Goal: Task Accomplishment & Management: Manage account settings

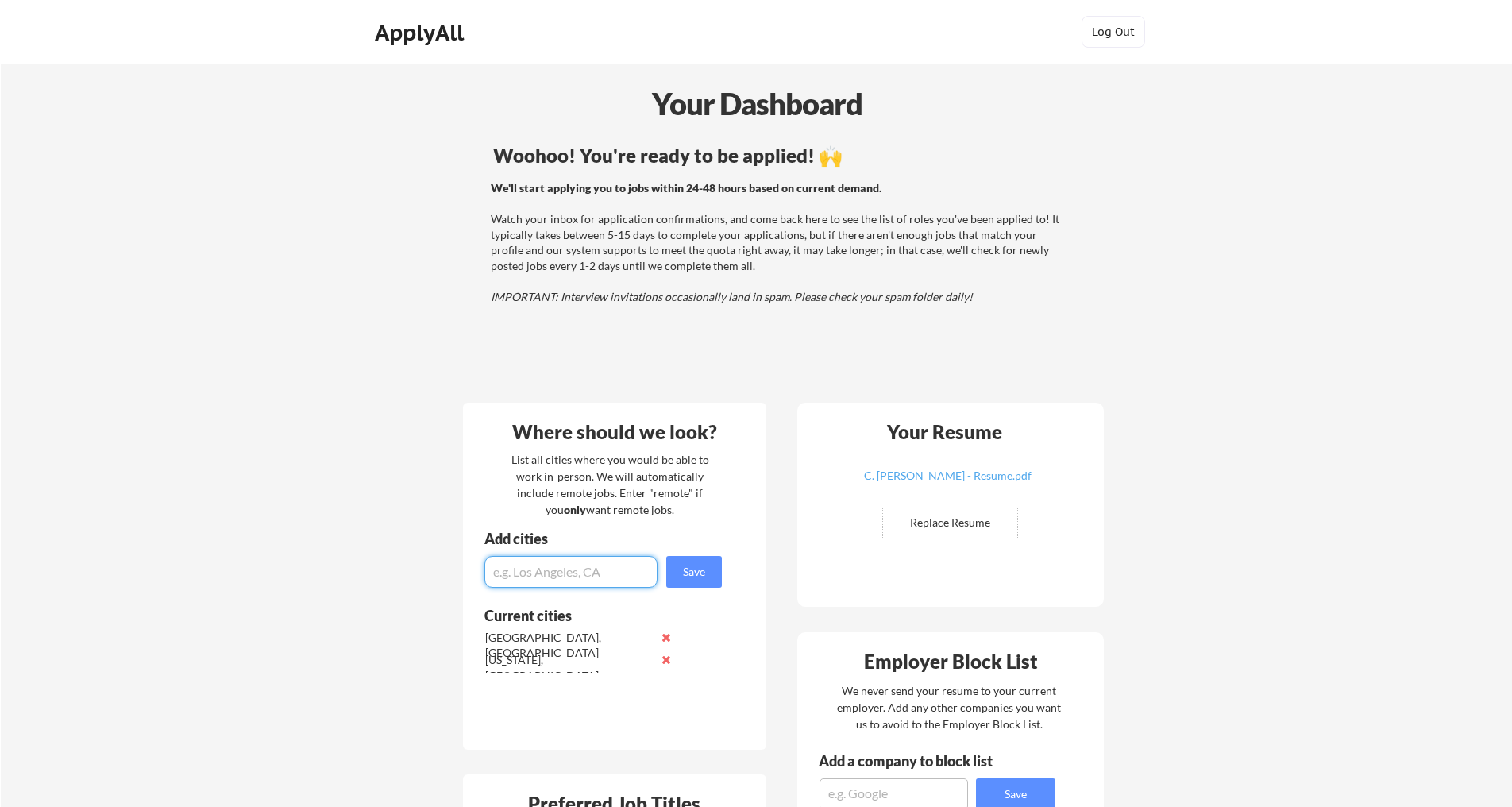
click at [543, 577] on input "input" at bounding box center [571, 571] width 174 height 32
type input "[US_STATE] Metro"
click at [706, 565] on button "Save" at bounding box center [693, 571] width 55 height 32
click at [607, 571] on input "input" at bounding box center [571, 571] width 174 height 32
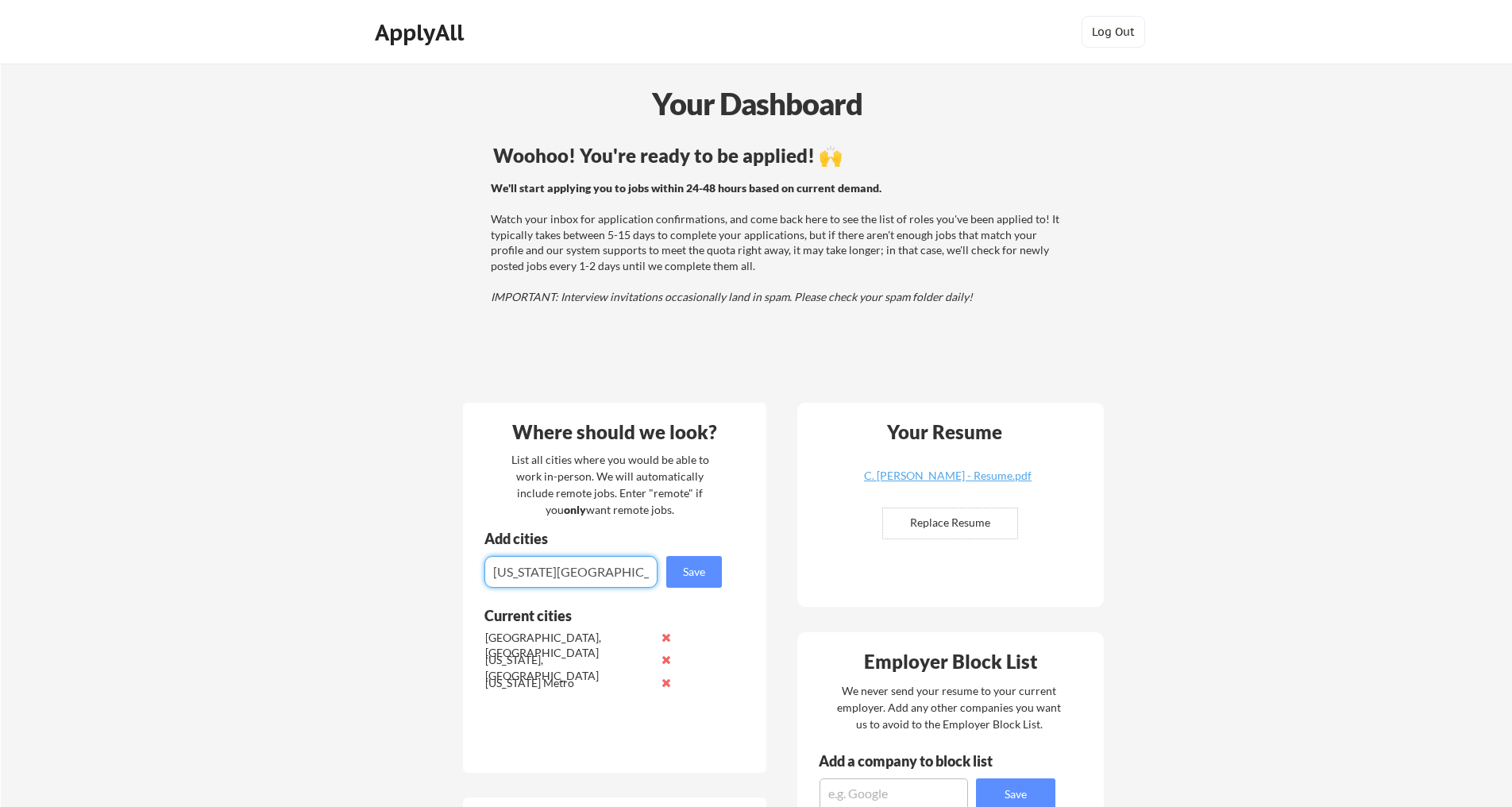
click at [607, 571] on input "input" at bounding box center [571, 571] width 174 height 32
type input "[GEOGRAPHIC_DATA], [GEOGRAPHIC_DATA]"
drag, startPoint x: 703, startPoint y: 565, endPoint x: 685, endPoint y: 569, distance: 18.4
click at [703, 565] on button "Save" at bounding box center [693, 571] width 55 height 32
type input "[GEOGRAPHIC_DATA], [GEOGRAPHIC_DATA]"
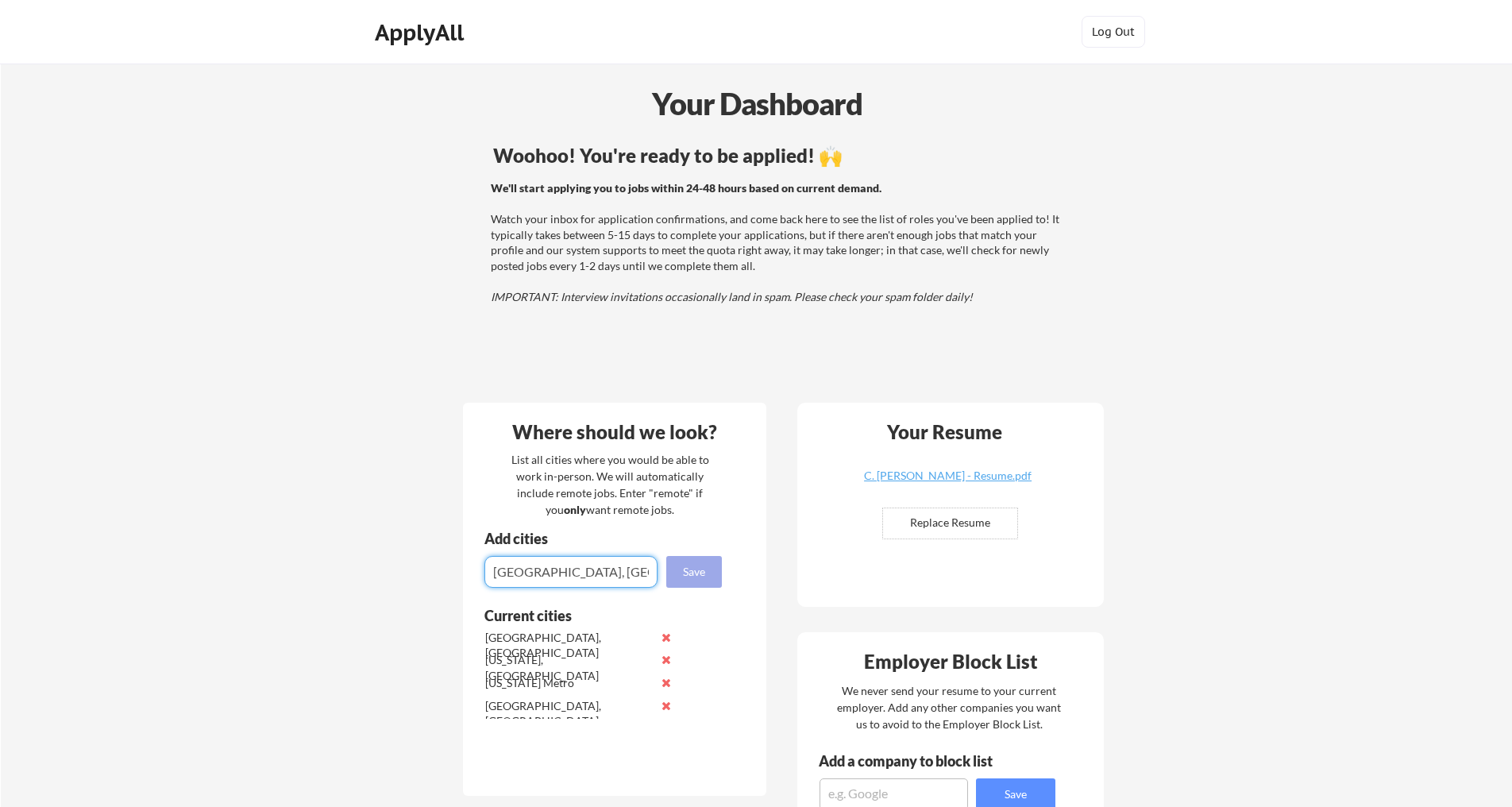
click at [678, 574] on button "Save" at bounding box center [693, 571] width 55 height 32
type input "[GEOGRAPHIC_DATA], [GEOGRAPHIC_DATA]"
click at [702, 570] on button "Save" at bounding box center [693, 571] width 55 height 32
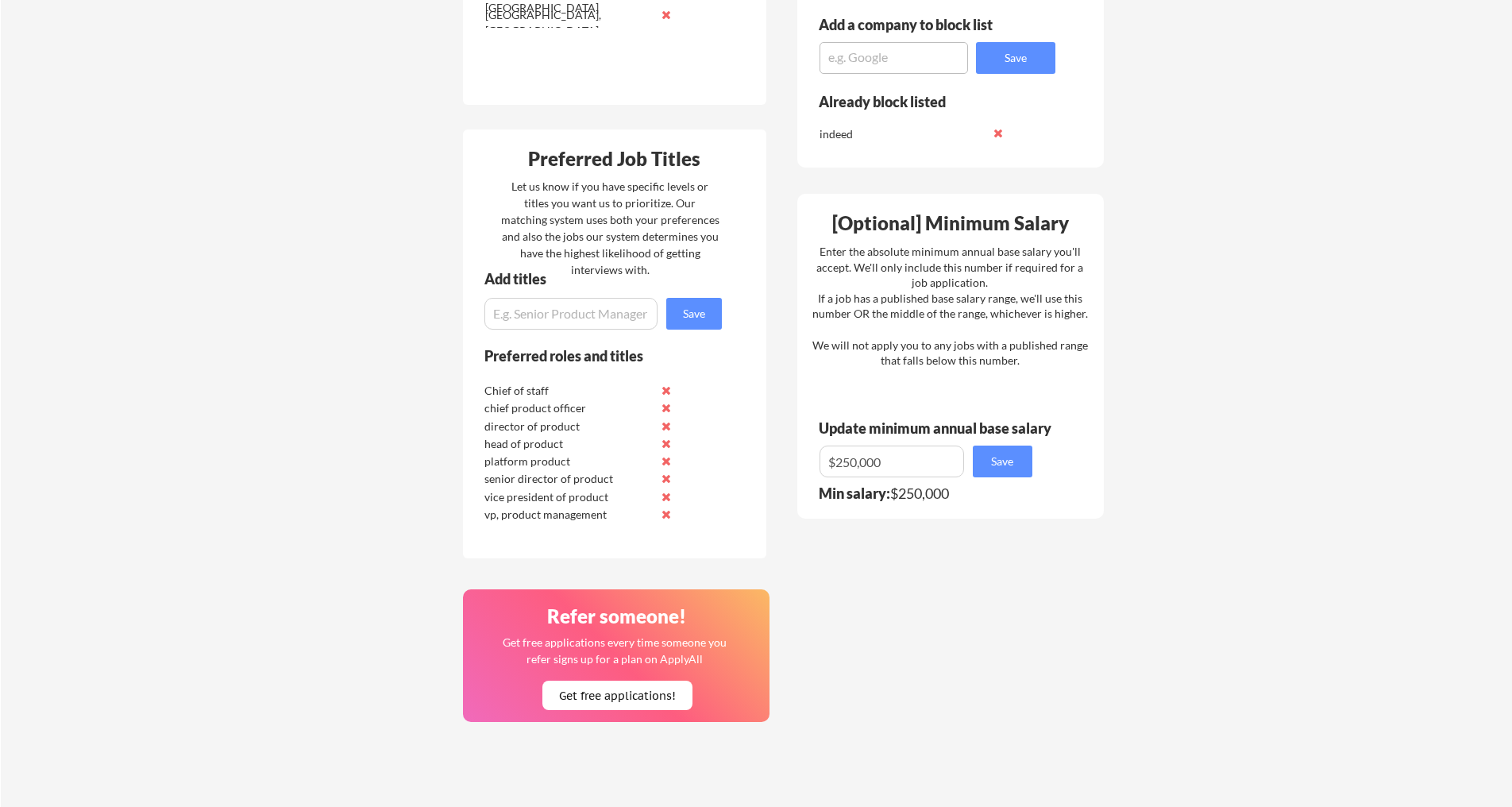
scroll to position [741, 0]
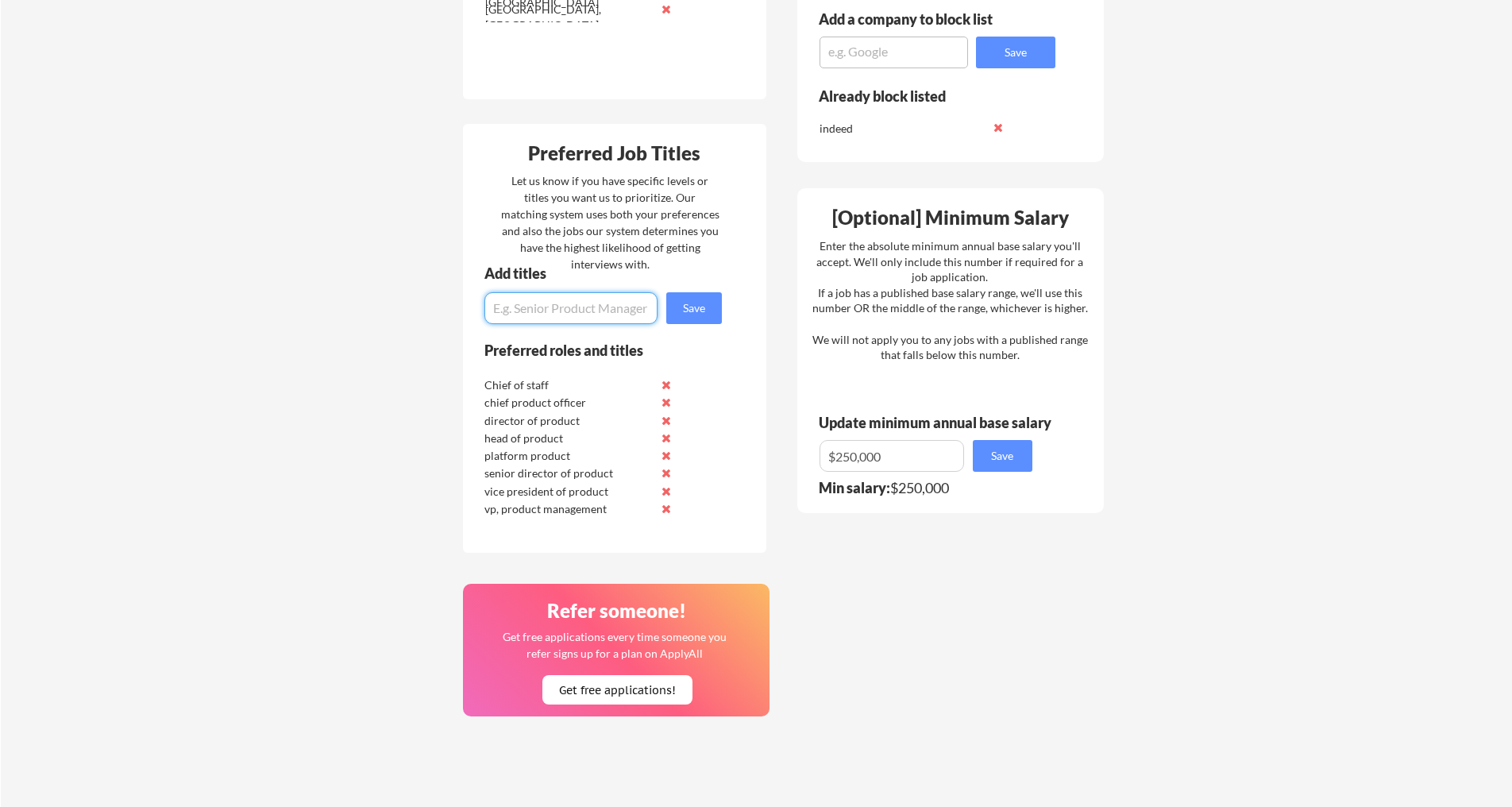
click at [519, 313] on input "input" at bounding box center [571, 308] width 174 height 32
paste input "VP of Product Management"
type input "VP of Product Management"
click at [686, 318] on button "Save" at bounding box center [693, 308] width 55 height 32
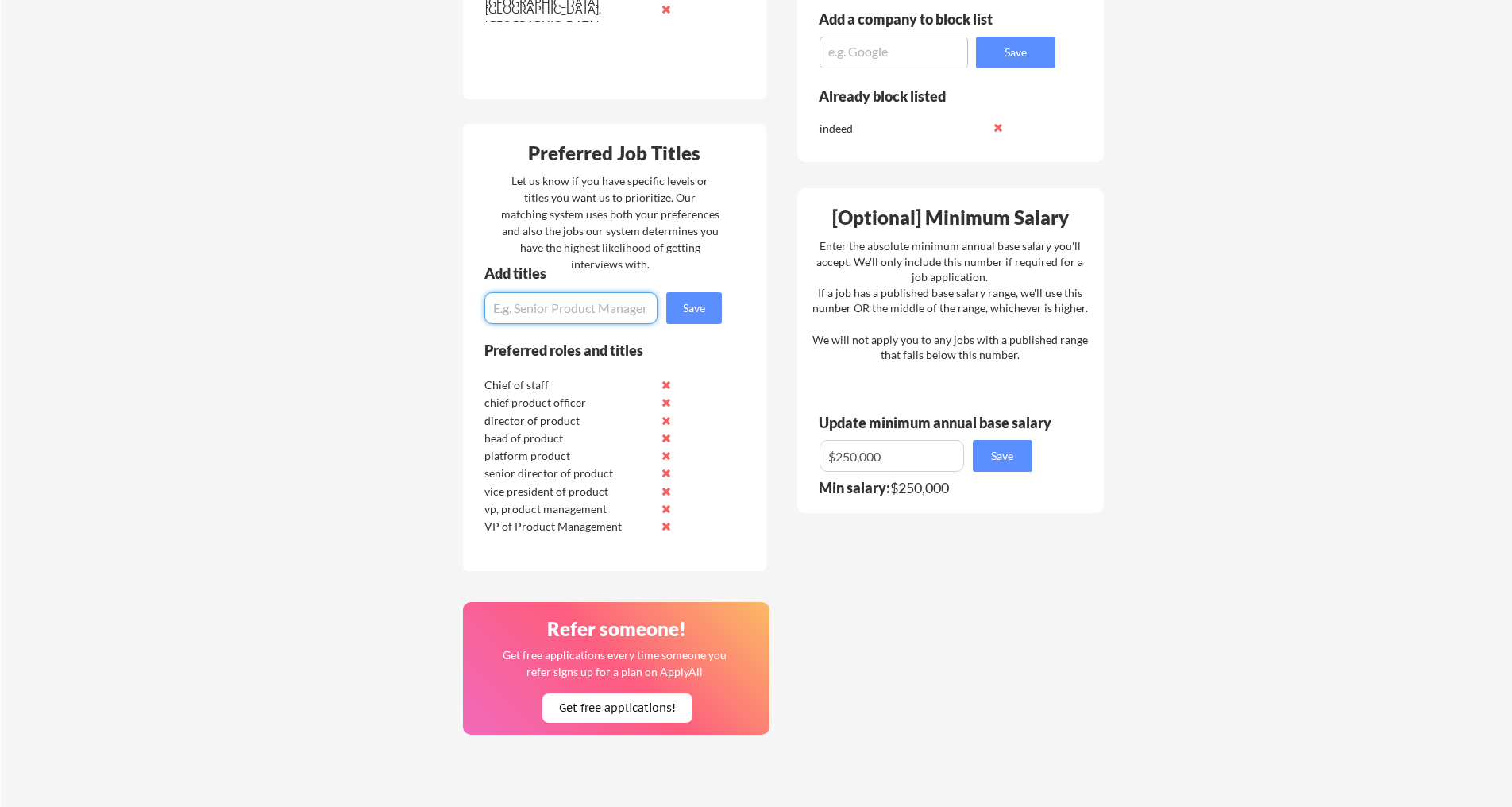
paste input "VP of Growth Product Management"
type input "VP of Growth Product Management"
click at [695, 307] on button "Save" at bounding box center [693, 308] width 55 height 32
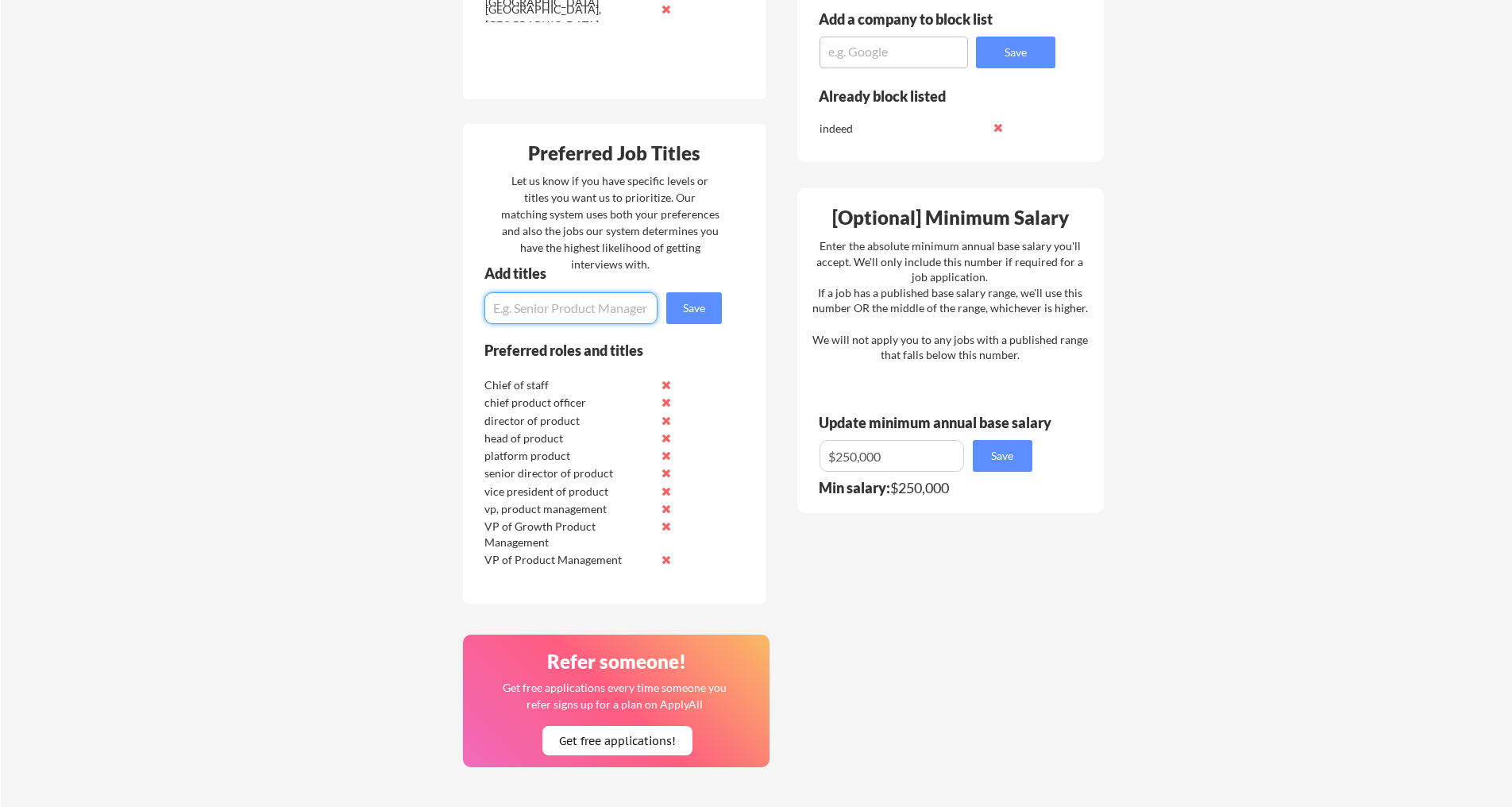
paste input "Sr. Director of Growth Product Management"
type input "Sr. Director of Growth Product Management"
drag, startPoint x: 693, startPoint y: 313, endPoint x: 820, endPoint y: 526, distance: 248.0
click at [694, 313] on button "Save" at bounding box center [693, 308] width 55 height 32
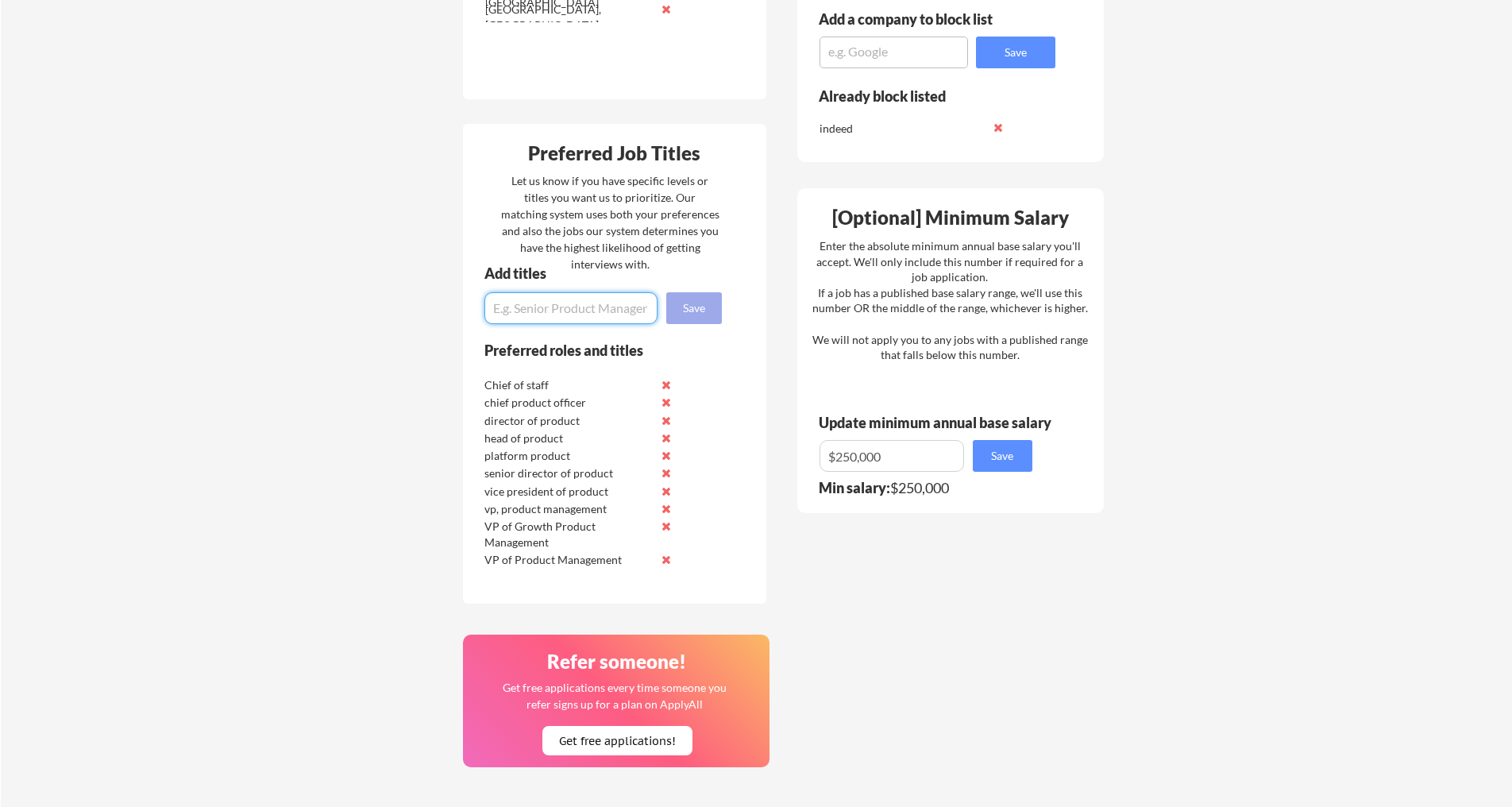
scroll to position [0, 0]
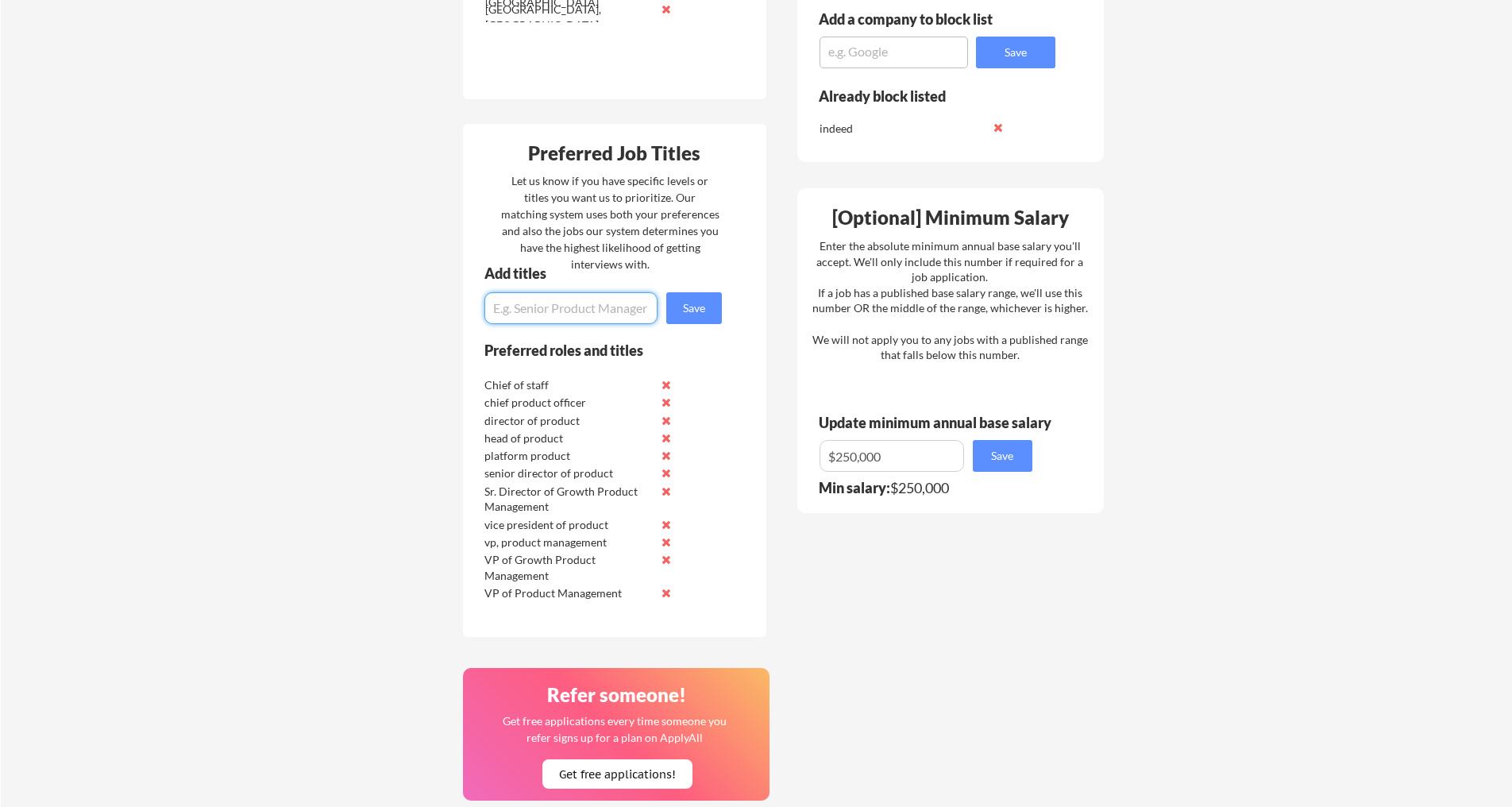
paste input "VP of Marketing Technology & Systems"
type input "VP of Marketing Technology & Systems"
click at [713, 302] on button "Save" at bounding box center [693, 308] width 55 height 32
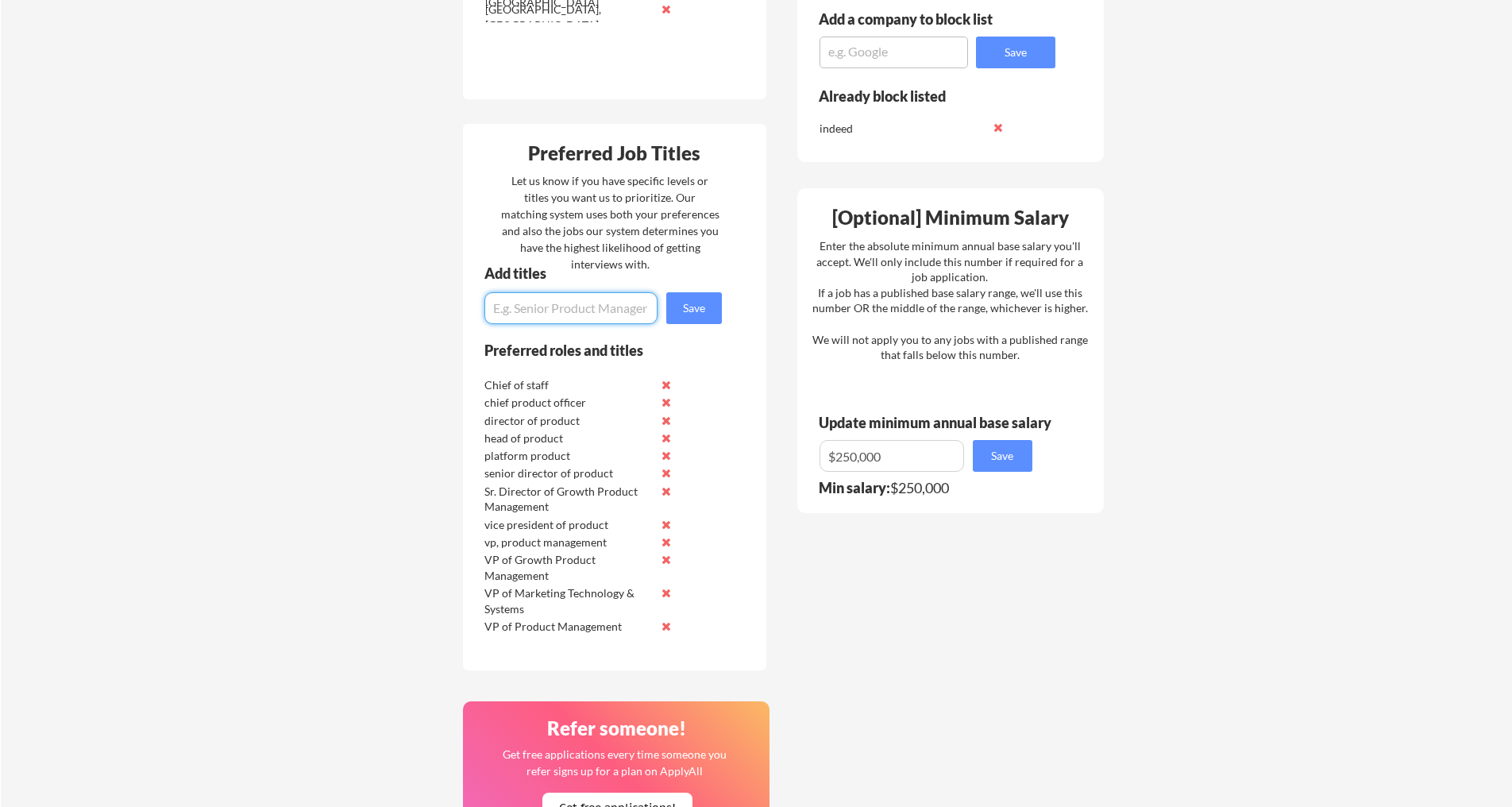
paste input "Sr. Director of Marketing Technology & Systems"
type input "Sr. Director of Marketing Technology & Systems"
click at [698, 310] on button "Save" at bounding box center [693, 308] width 55 height 32
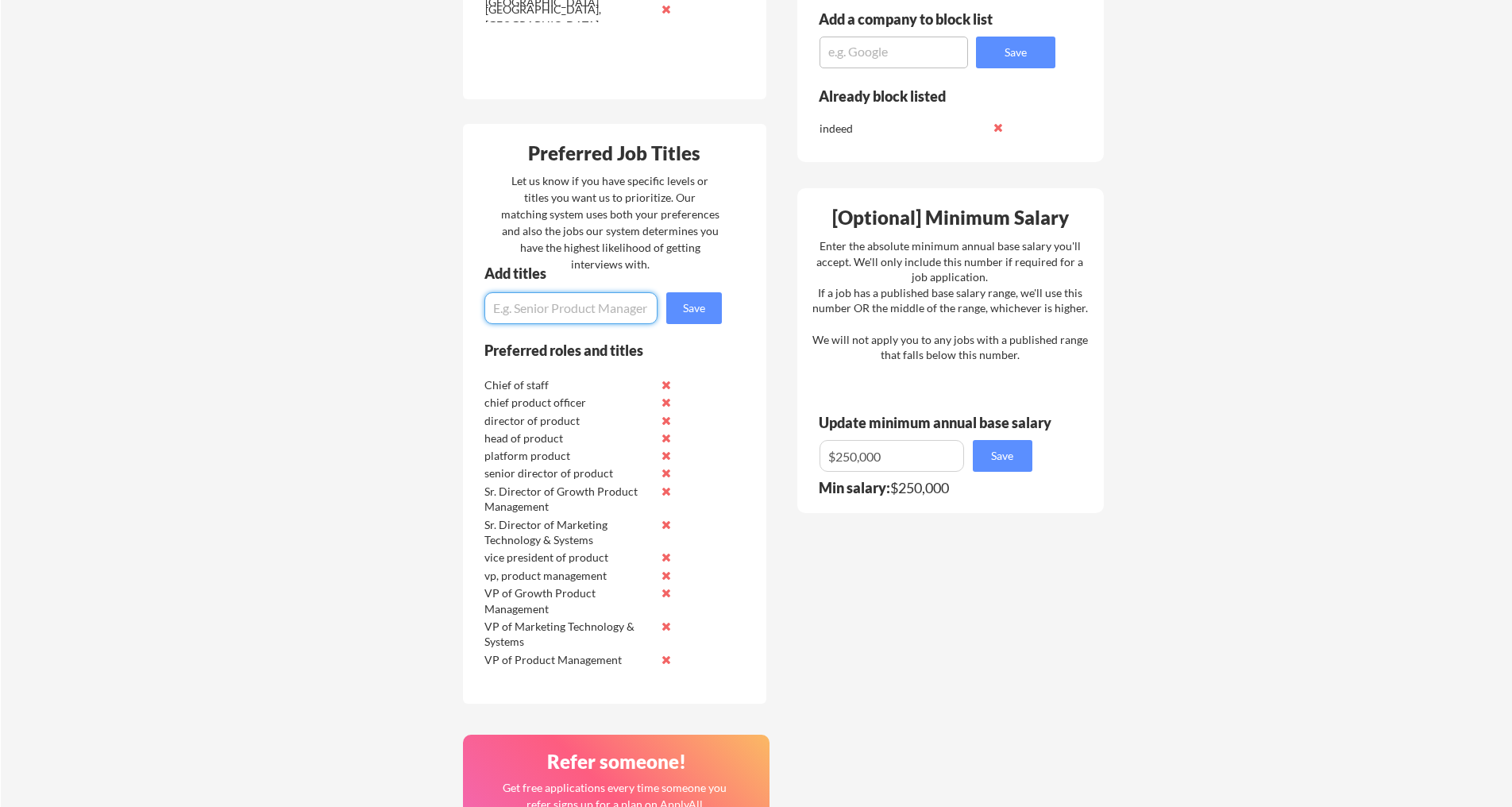
paste input "VP of Revenue Operations & Product"
type input "VP of Revenue Operations & Product"
click at [693, 294] on button "Save" at bounding box center [693, 308] width 55 height 32
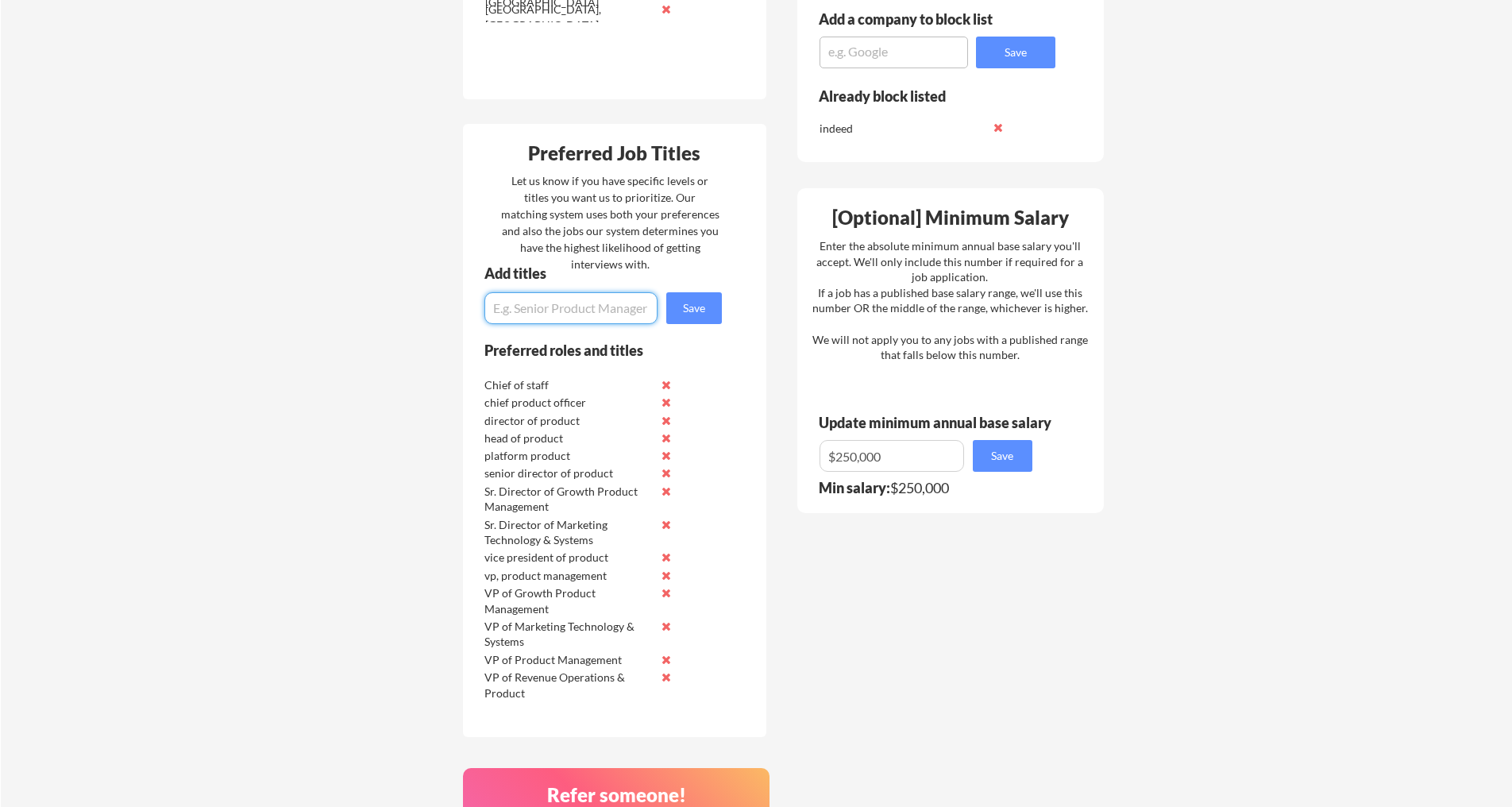
paste input "Sr. Director of Revenue Operations & Product"
type input "Sr. Director of Revenue Operations & Product"
click at [708, 306] on button "Save" at bounding box center [693, 308] width 55 height 32
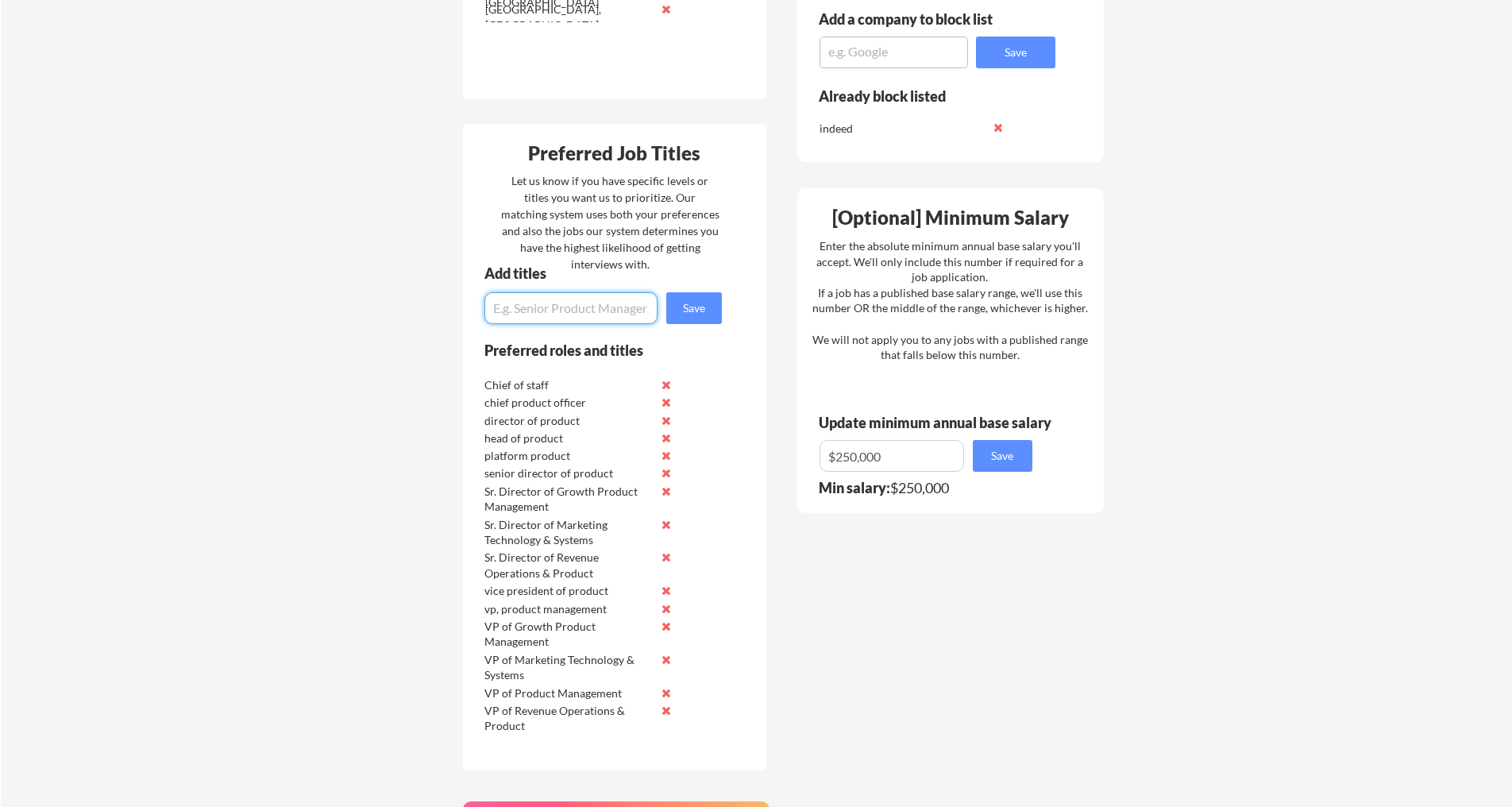
paste input "VP of Platform Product Management"
type input "VP of Platform Product Management"
click at [713, 315] on button "Save" at bounding box center [693, 308] width 55 height 32
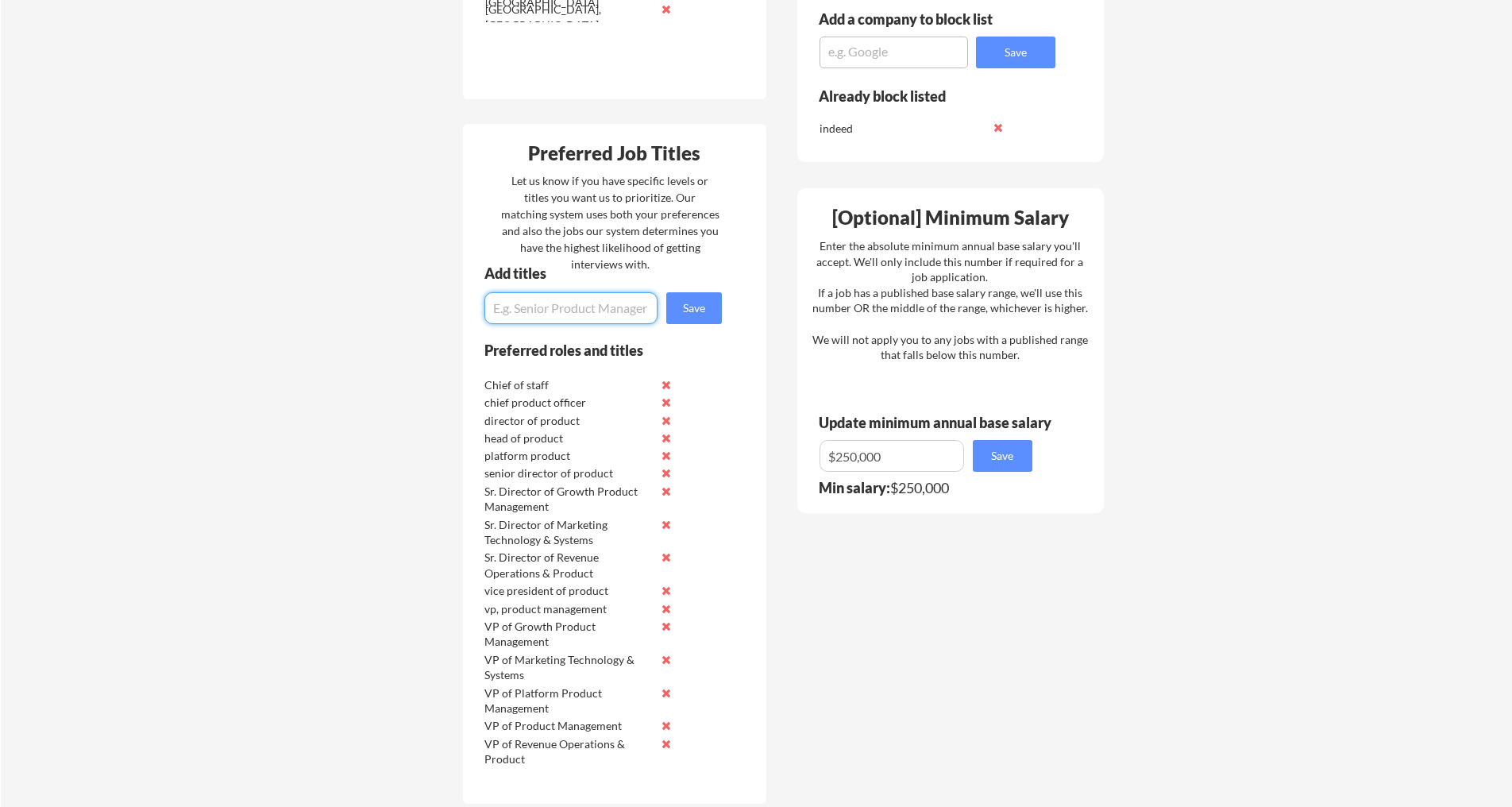
paste input "Sr. Director of Platform Product Management"
type input "Sr. Director of Platform Product Management"
click at [692, 300] on button "Save" at bounding box center [693, 308] width 55 height 32
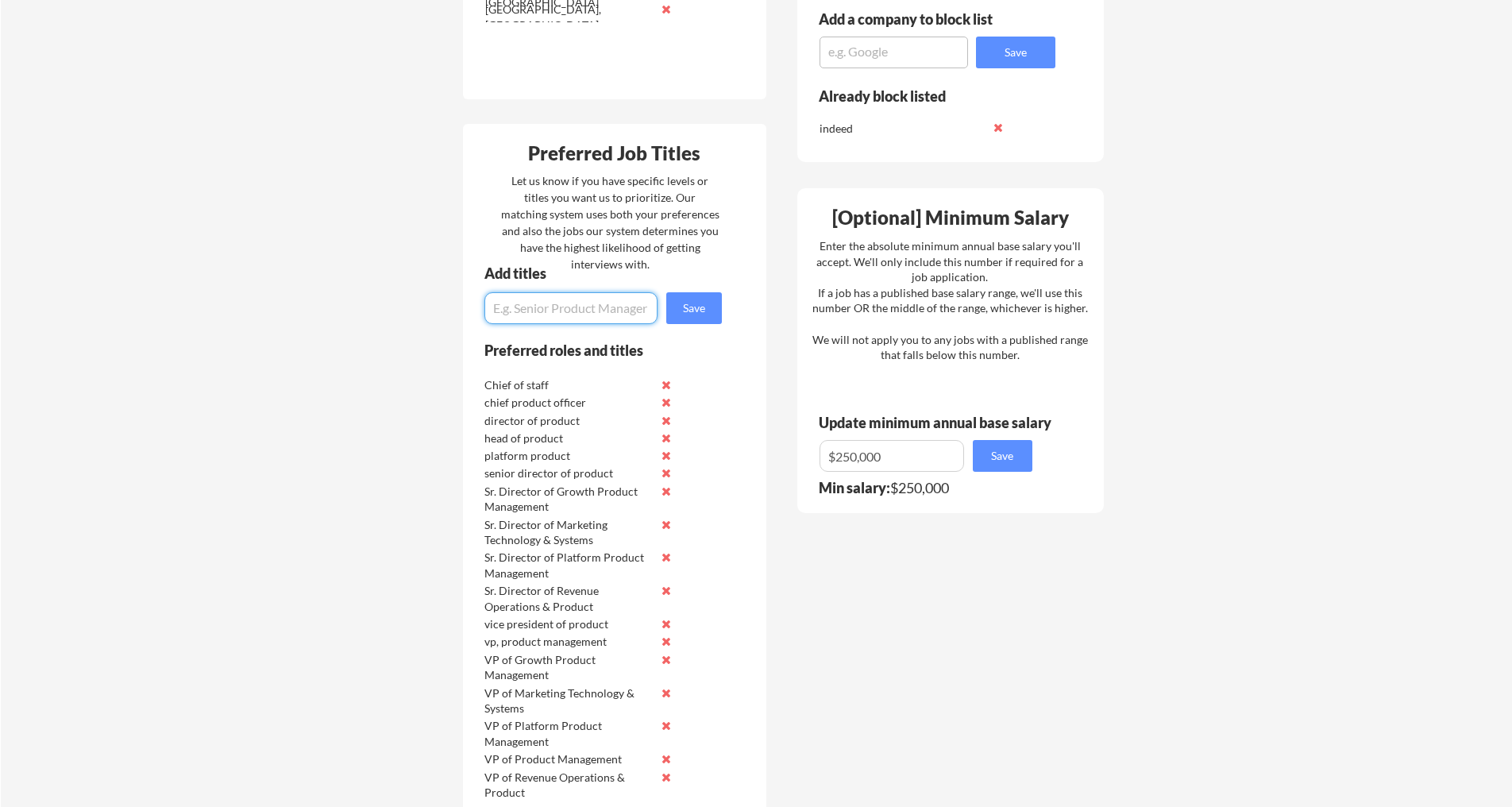
paste input "VP of Business Systems / Internal Tools"
type input "VP of Business Systems / Internal Tools"
click at [696, 302] on button "Save" at bounding box center [693, 308] width 55 height 32
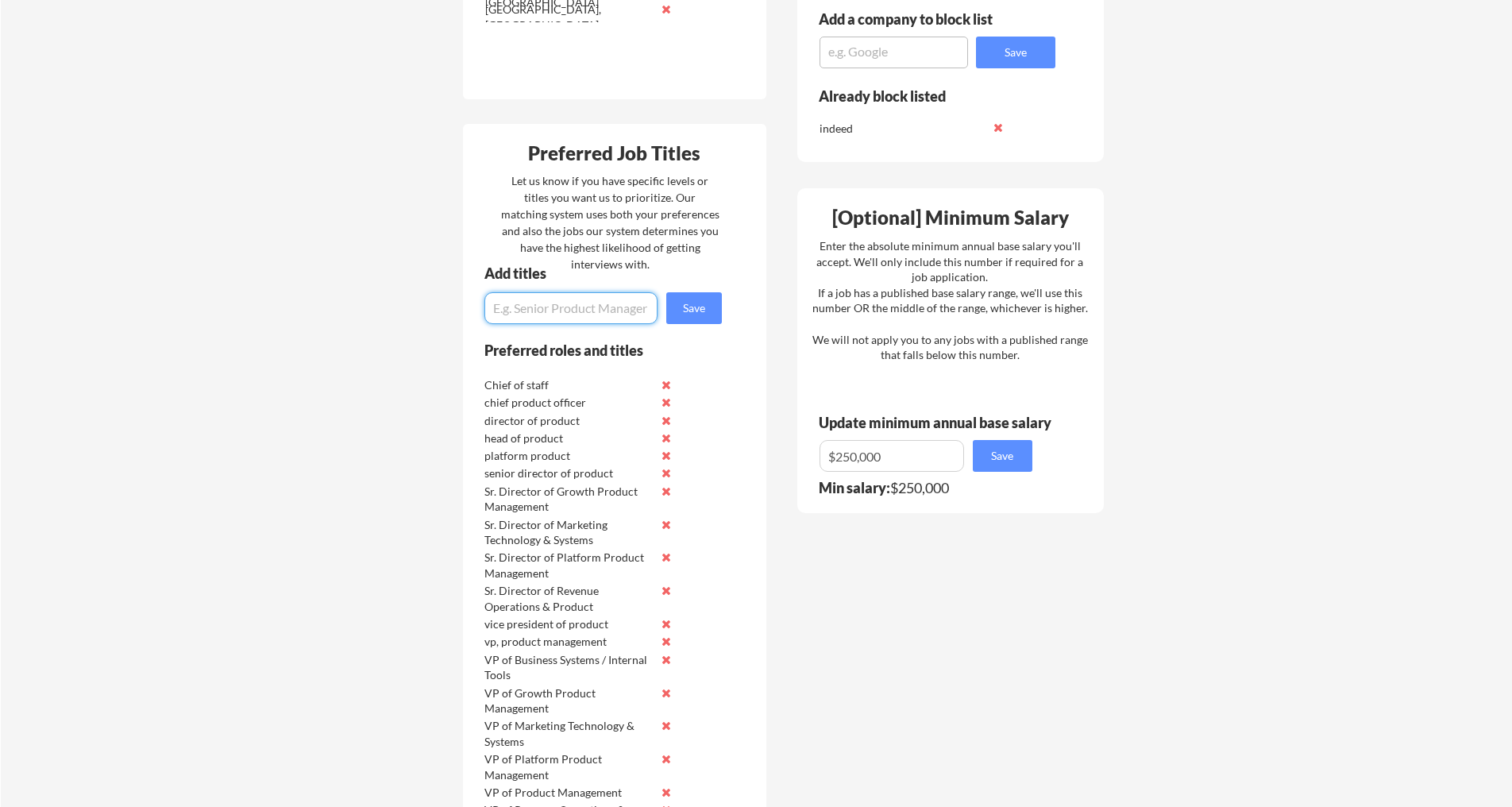
paste input "Sr. Director of Business Systems / Internal Tools"
type input "Sr. Director of Business Systems / Internal Tools"
click at [671, 305] on button "Save" at bounding box center [693, 308] width 55 height 32
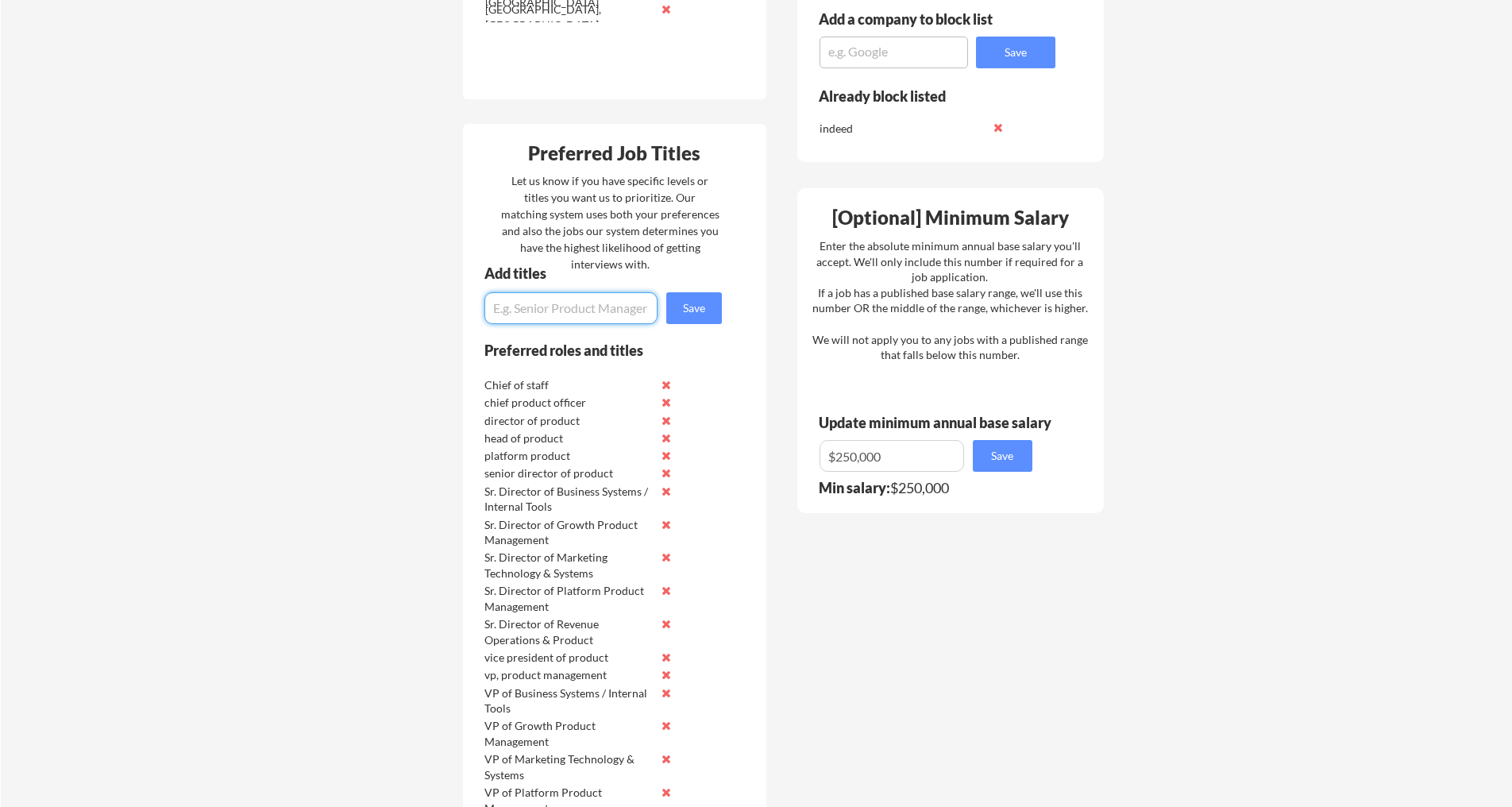
paste input "VP of Enterprise Enablement Products"
type input "VP of Enterprise Enablement Products"
click at [692, 314] on button "Save" at bounding box center [693, 308] width 55 height 32
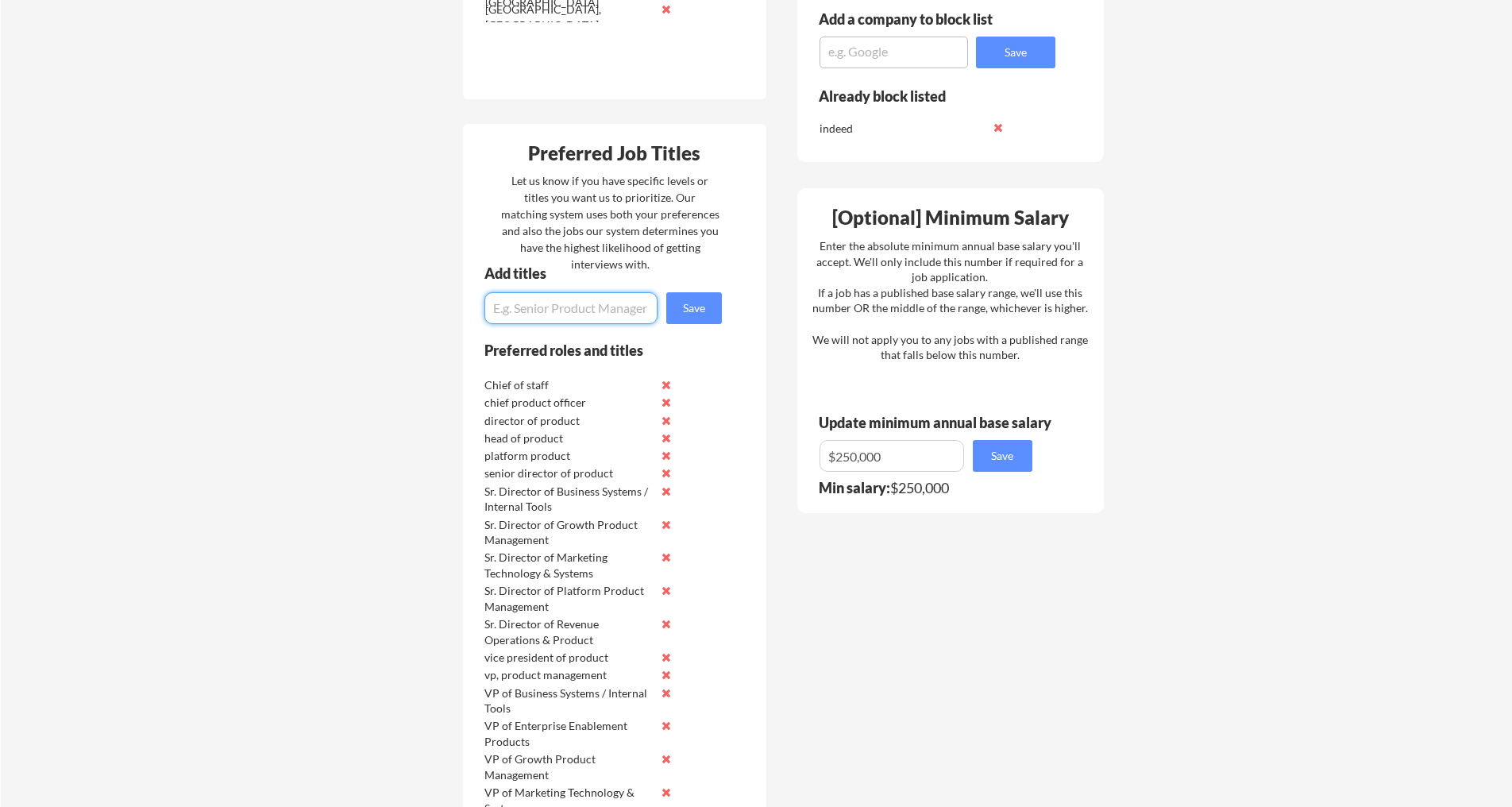
paste input "Sr. Director of Enterprise Enablement Products"
type input "Sr. Director of Enterprise Enablement Products"
click at [706, 322] on button "Save" at bounding box center [693, 308] width 55 height 32
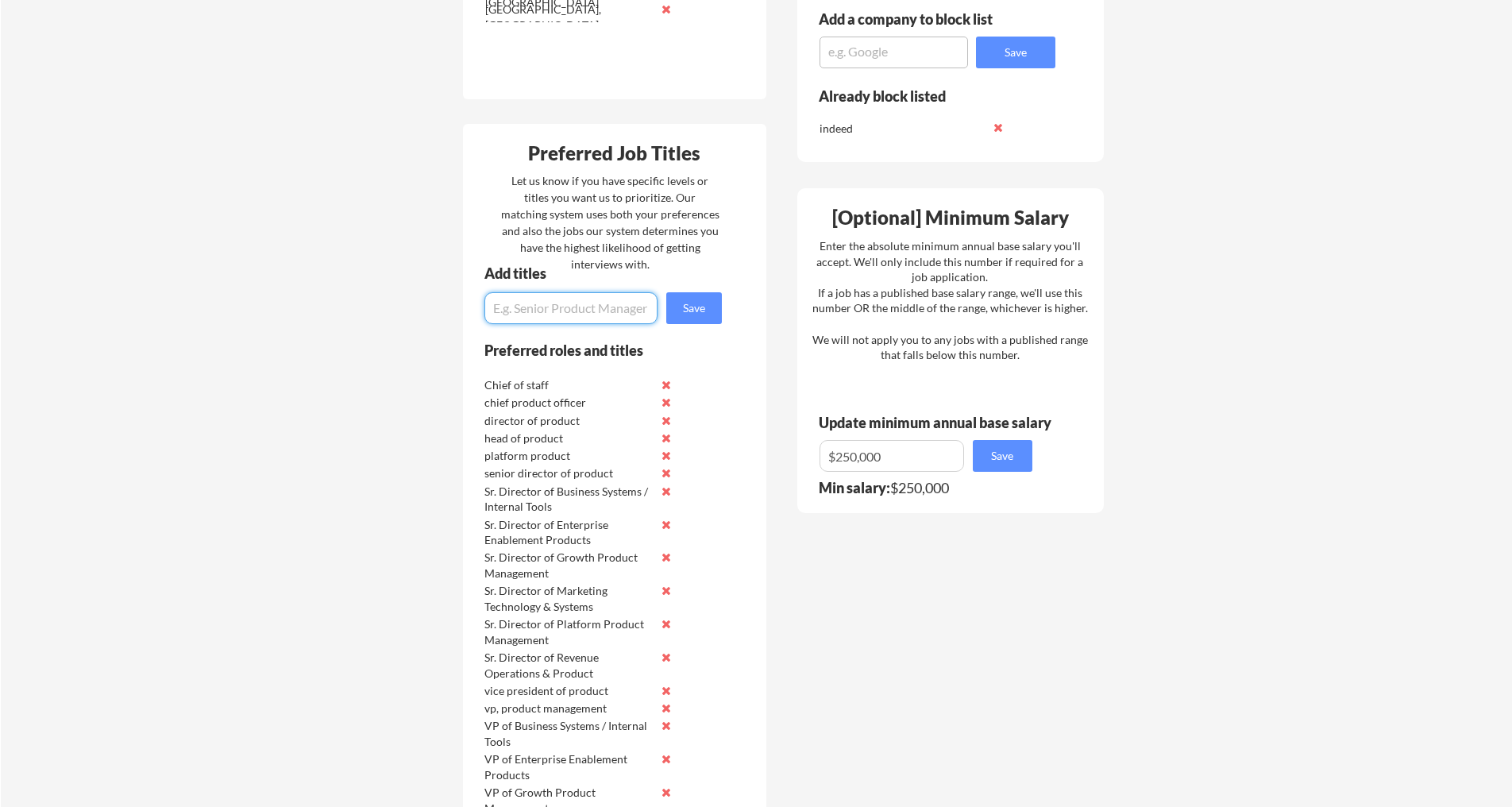
paste input "VP of Product Strategy & Innovation"
type input "VP of Product Strategy & Innovation"
drag, startPoint x: 706, startPoint y: 308, endPoint x: 721, endPoint y: 357, distance: 51.2
click at [706, 308] on button "Save" at bounding box center [693, 308] width 55 height 32
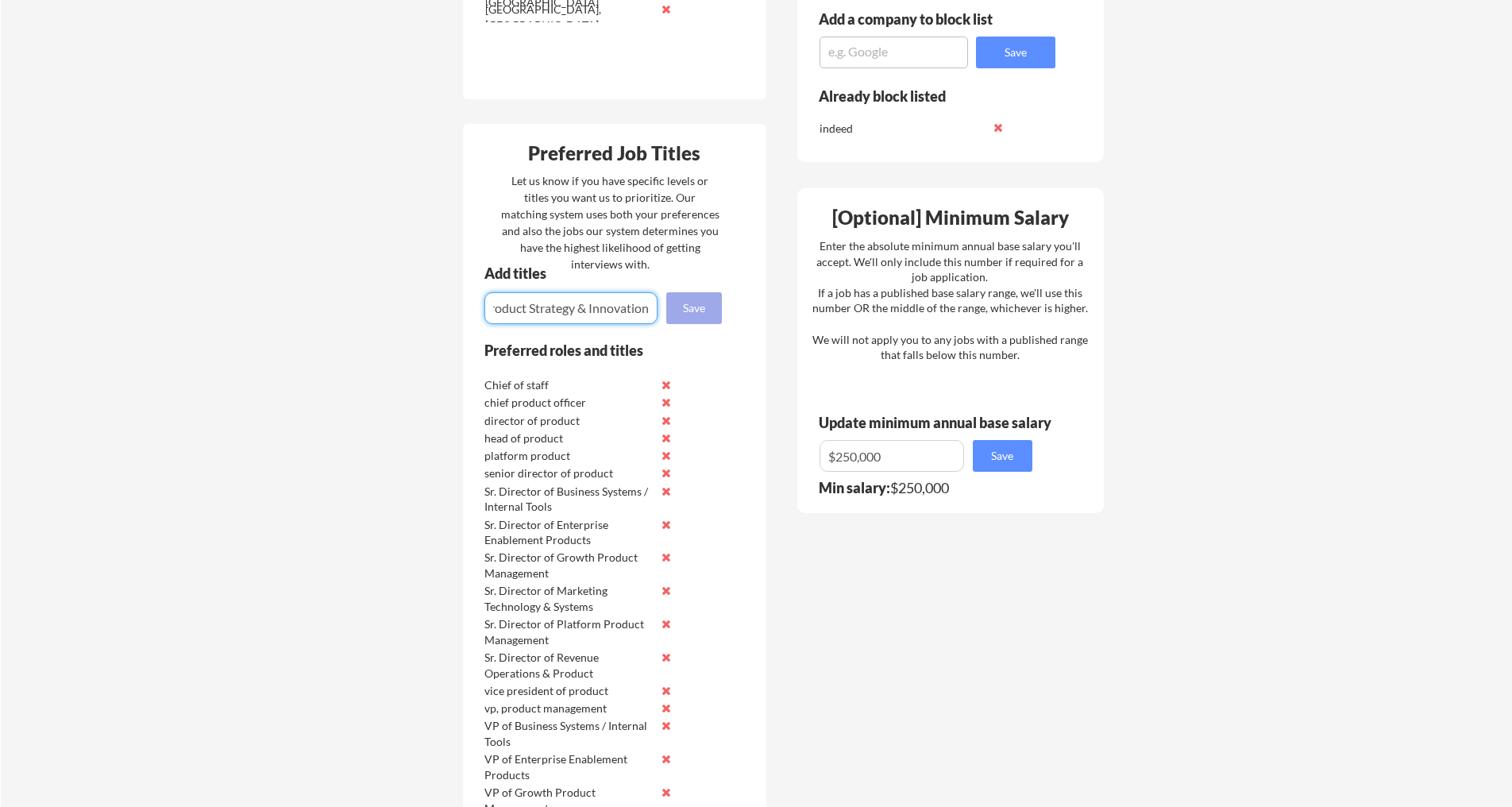
scroll to position [0, 0]
paste input "Sr. Director of Product Strategy & Innovation"
type input "Sr. Director of Product Strategy & Innovation"
click at [691, 317] on button "Save" at bounding box center [693, 308] width 55 height 32
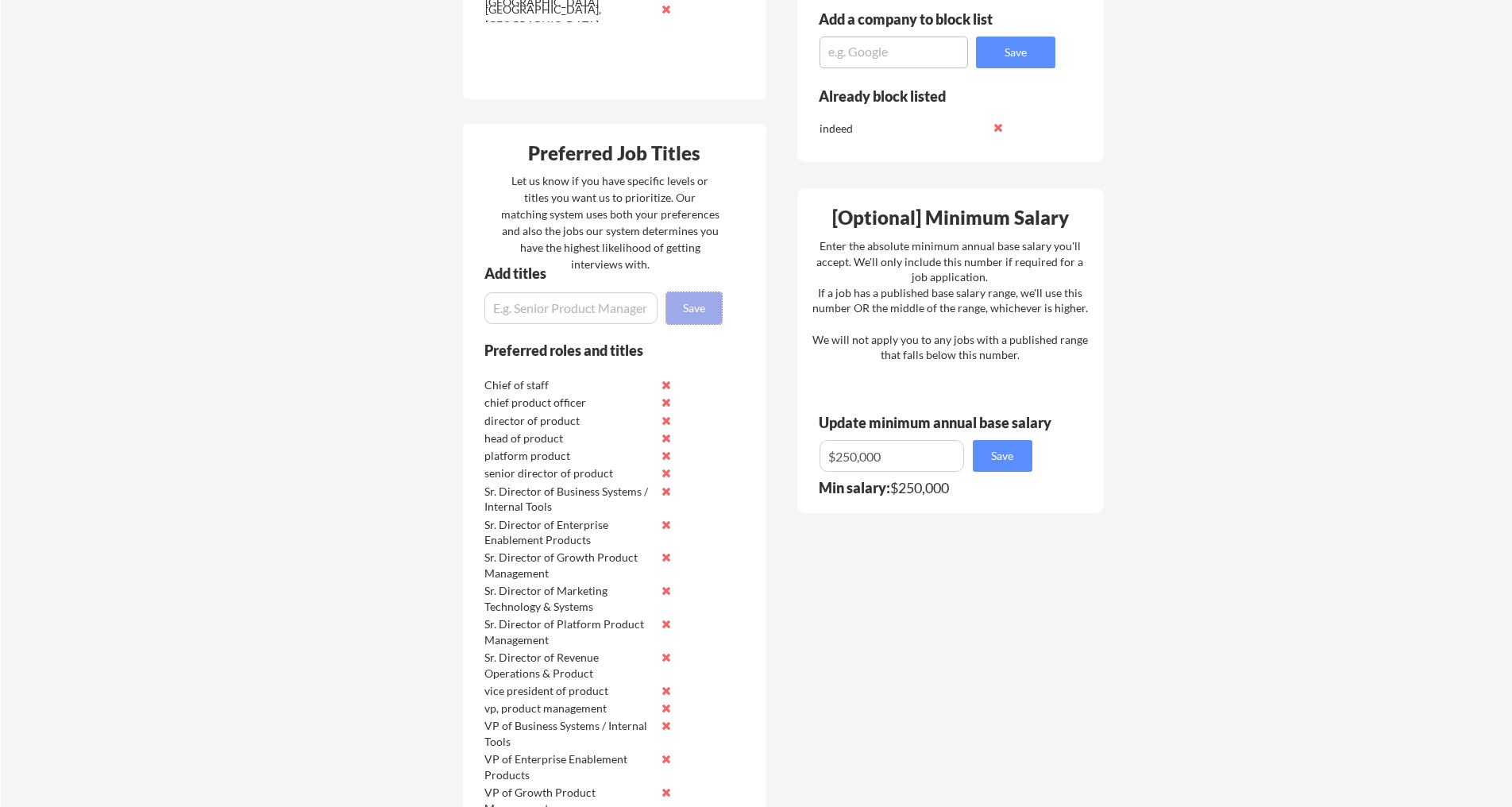
scroll to position [0, 0]
paste input "VP of Emerging Products / Incubation"
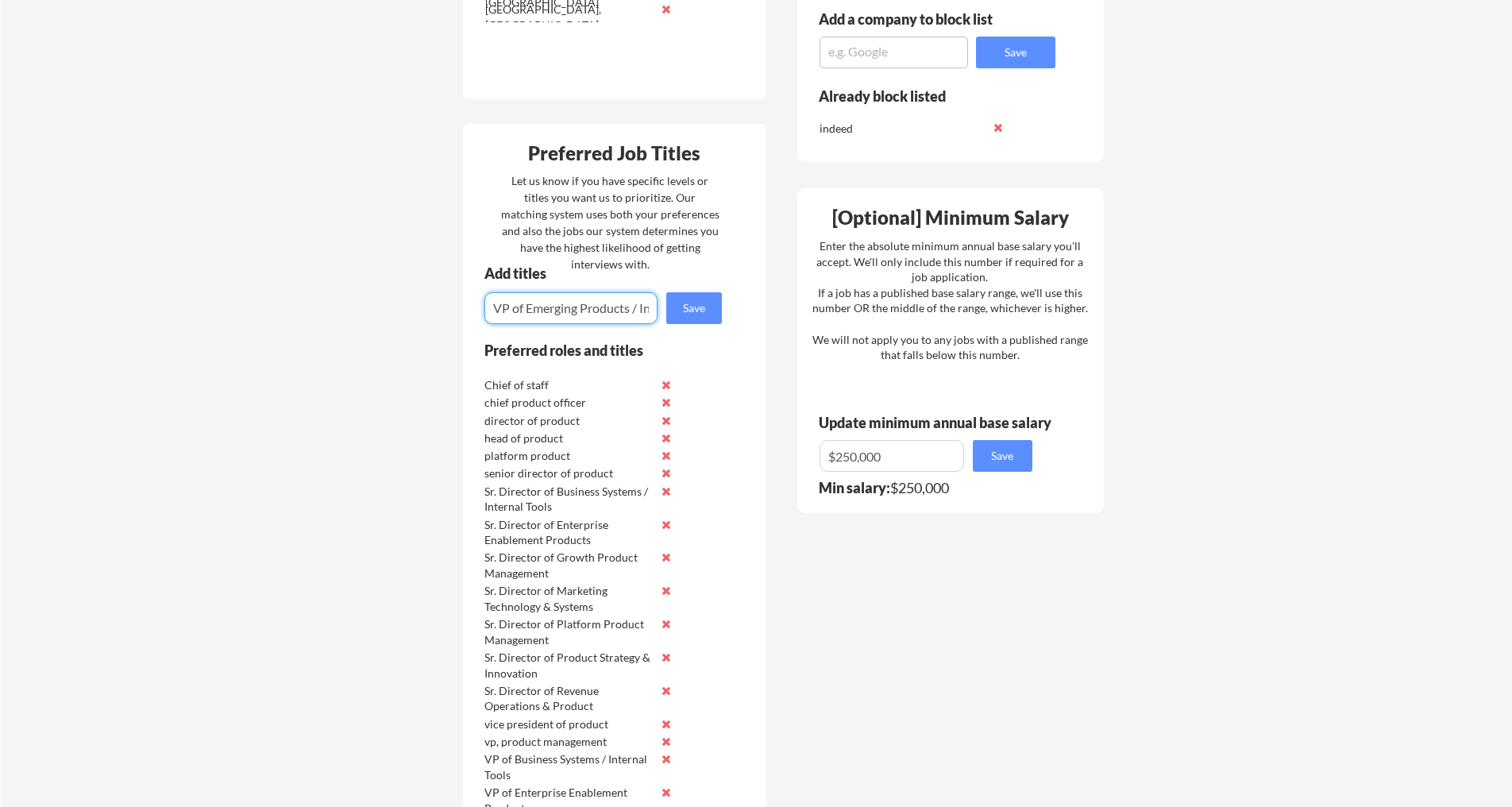
scroll to position [0, 52]
type input "VP of Emerging Products / Incubation"
click at [722, 313] on div "Add titles Save" at bounding box center [596, 295] width 266 height 58
click at [703, 312] on button "Save" at bounding box center [693, 308] width 55 height 32
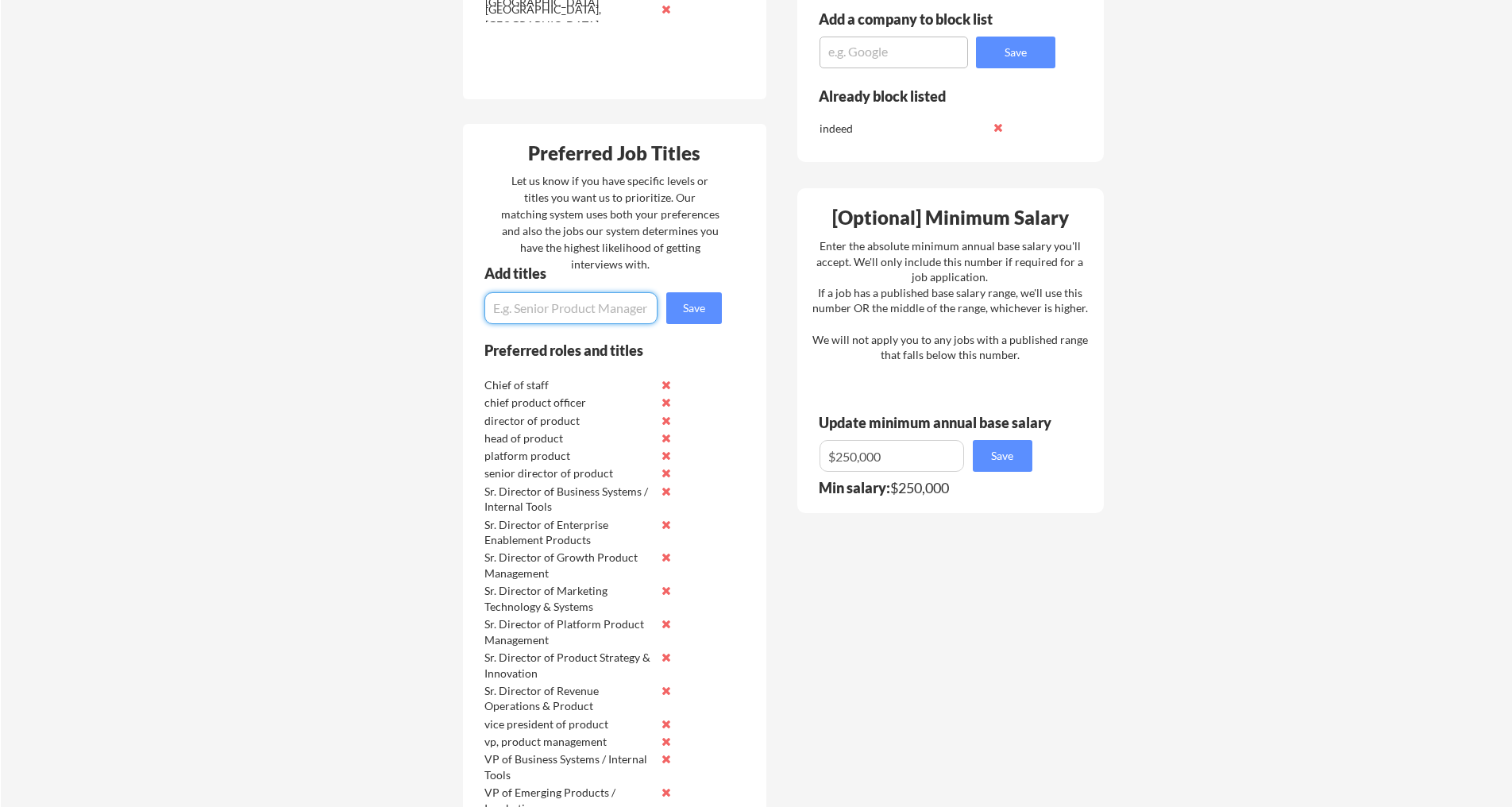
paste input "Sr. Director of Emerging Products / Incubation"
type input "Sr. Director of Emerging Products / Incubation"
click at [710, 339] on div "Preferred Job Titles Let us know if you have specific levels or titles you want…" at bounding box center [614, 596] width 303 height 945
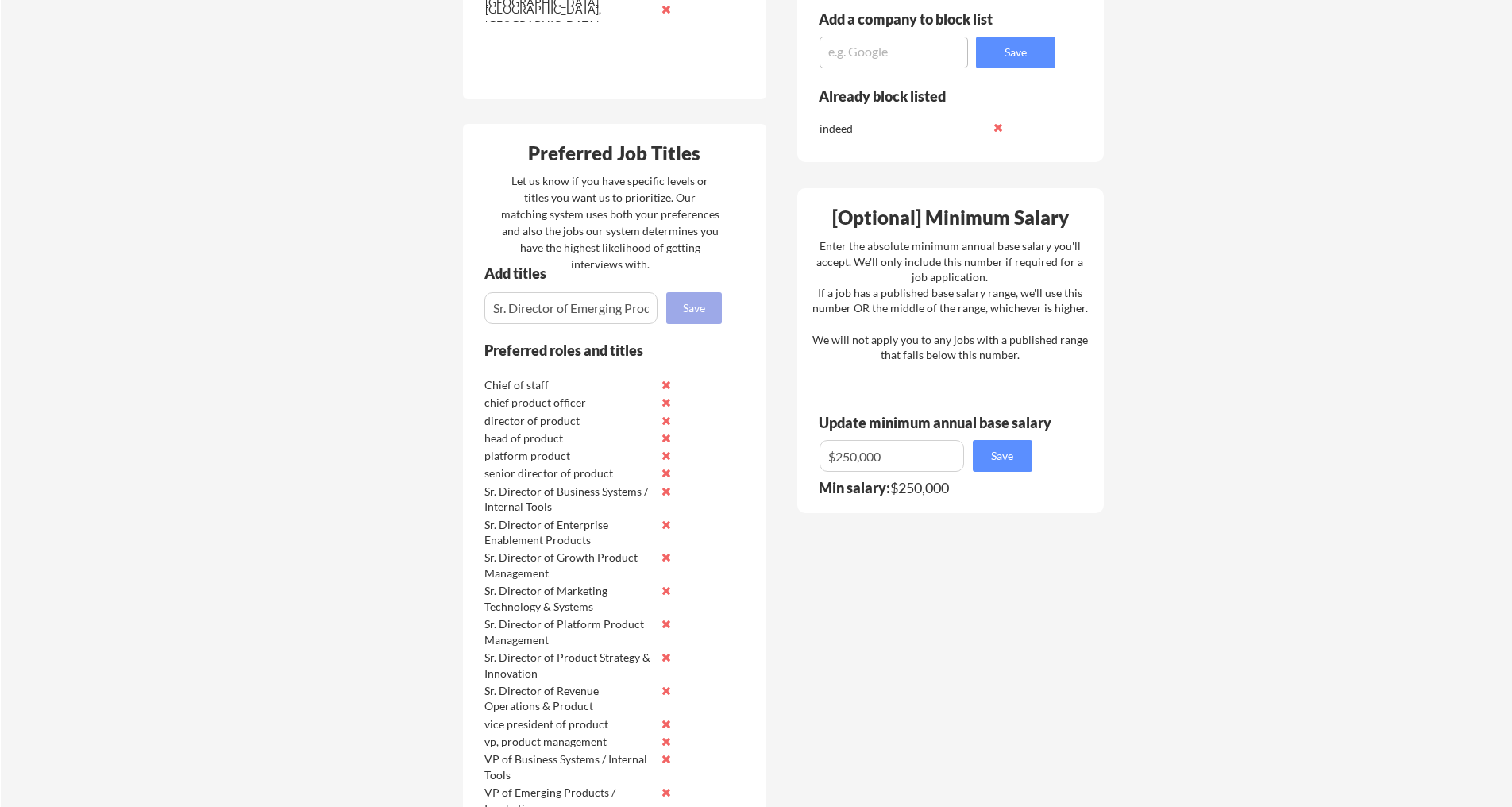
click at [706, 310] on button "Save" at bounding box center [693, 308] width 55 height 32
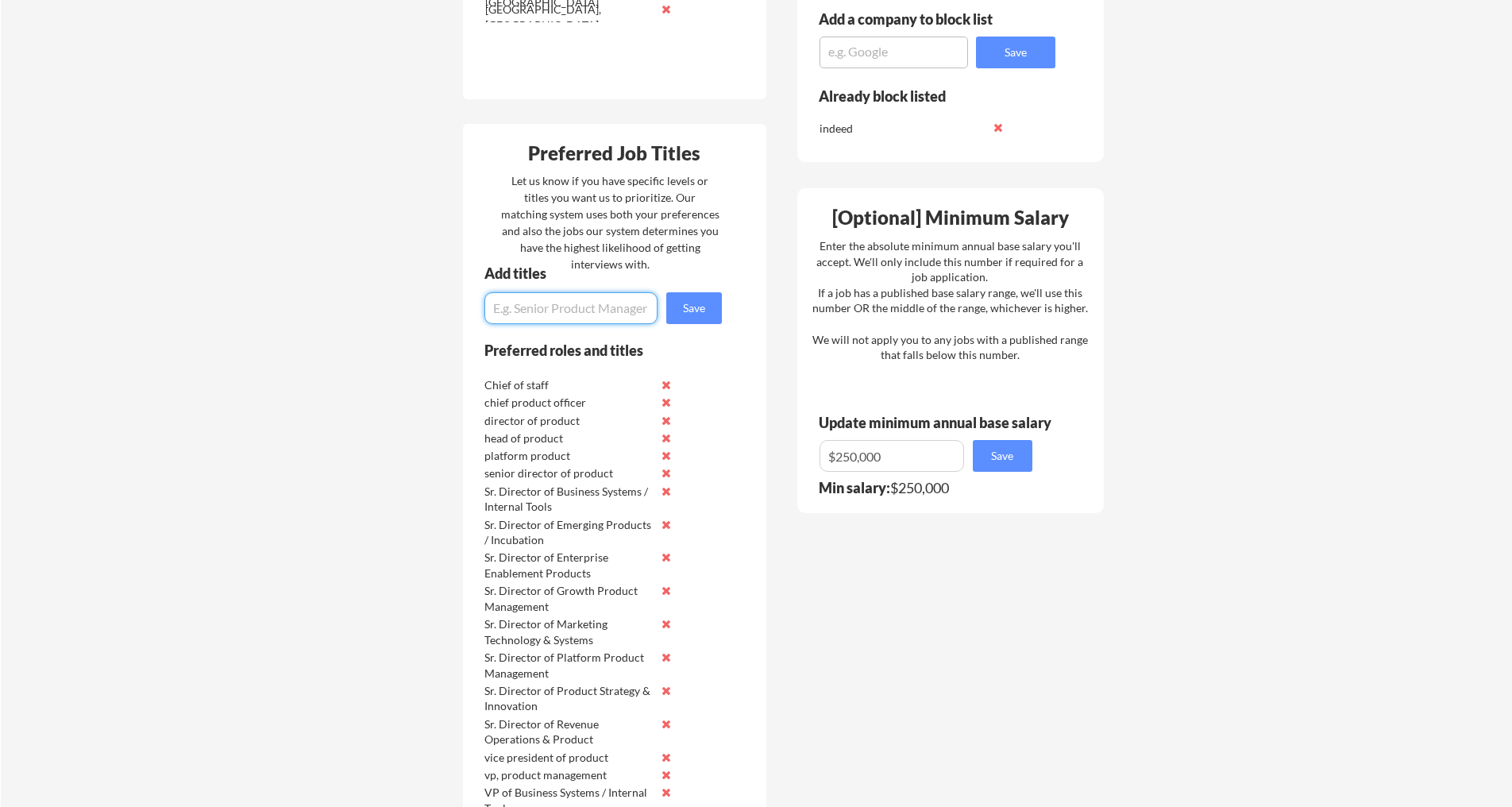
paste input "Managing Vice President, Product"
type input "Managing Vice President, Product"
click at [702, 301] on button "Save" at bounding box center [693, 308] width 55 height 32
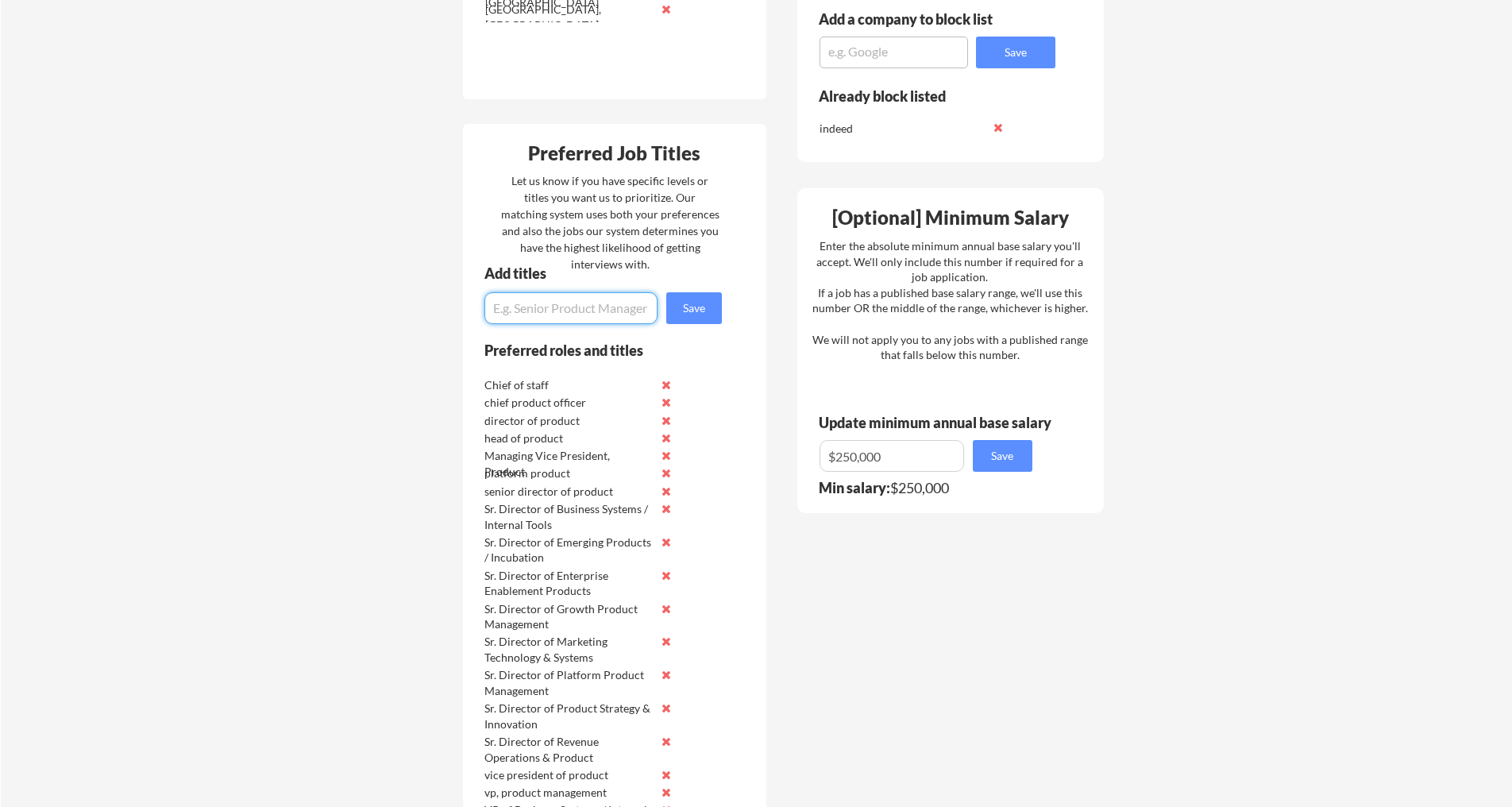
paste input "Fractional CPO"
type input "Fractional CPO"
click at [704, 319] on button "Save" at bounding box center [693, 308] width 55 height 32
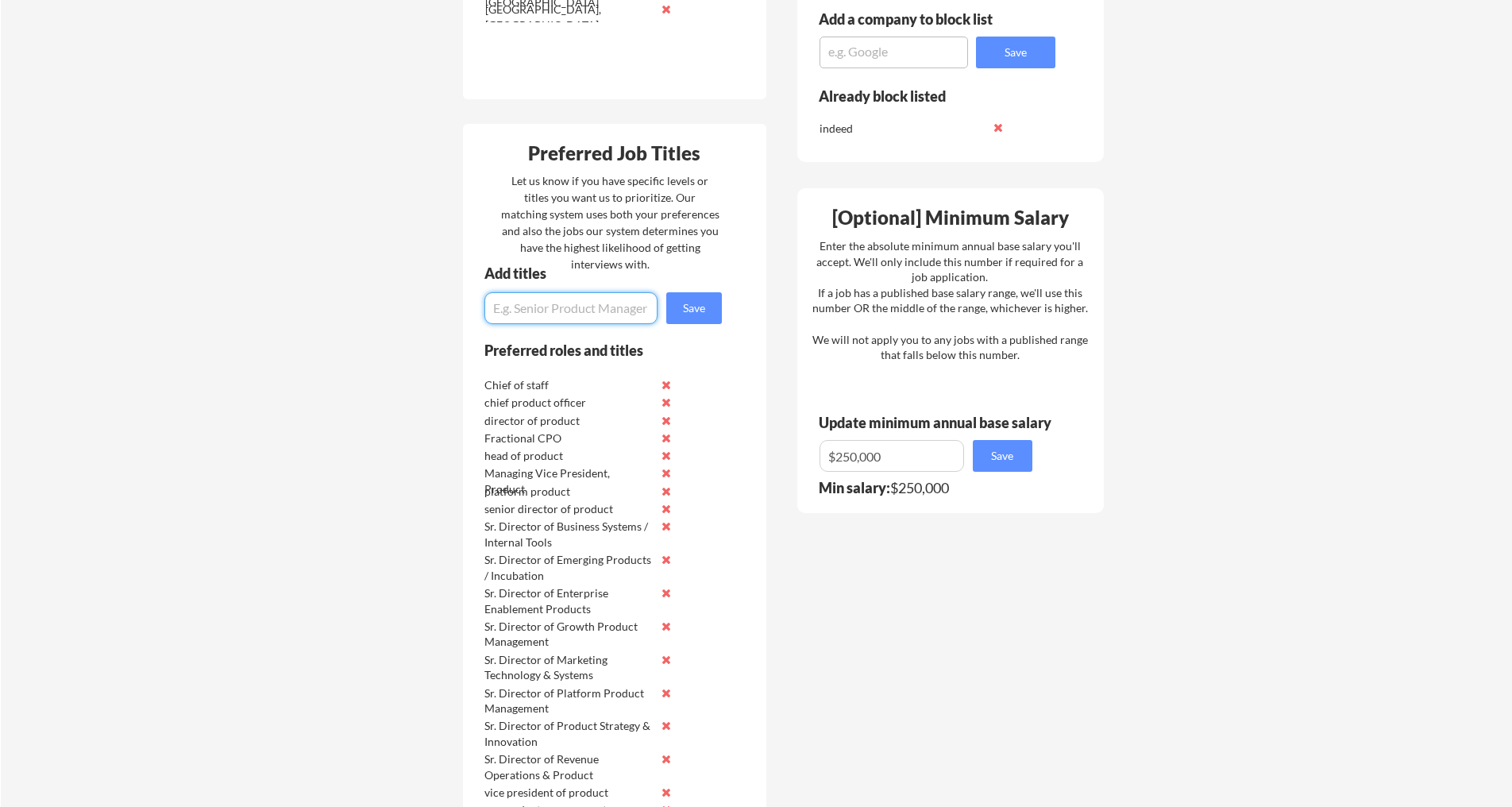
paste input "Fractional VP of Product"
type input "Fractional VP of Product"
click at [686, 326] on div "Preferred Job Titles Let us know if you have specific levels or titles you want…" at bounding box center [614, 630] width 303 height 1014
click at [690, 329] on div "Preferred Job Titles Let us know if you have specific levels or titles you want…" at bounding box center [614, 630] width 303 height 1014
click at [690, 317] on button "Save" at bounding box center [693, 308] width 55 height 32
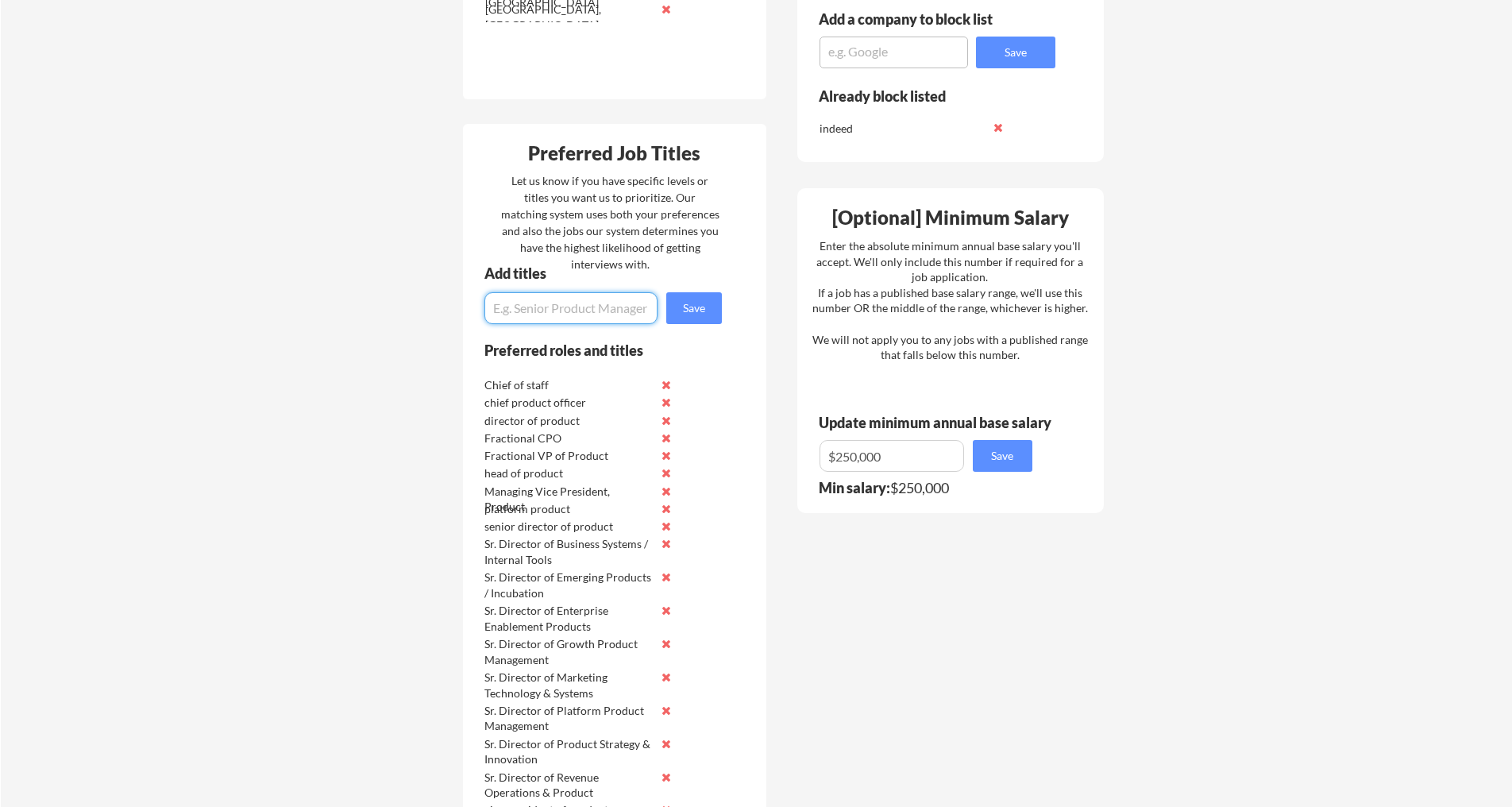
paste input "Fractional Sr. Director of Product"
type input "Fractional Sr. Director of Product"
click at [717, 301] on button "Save" at bounding box center [693, 308] width 55 height 32
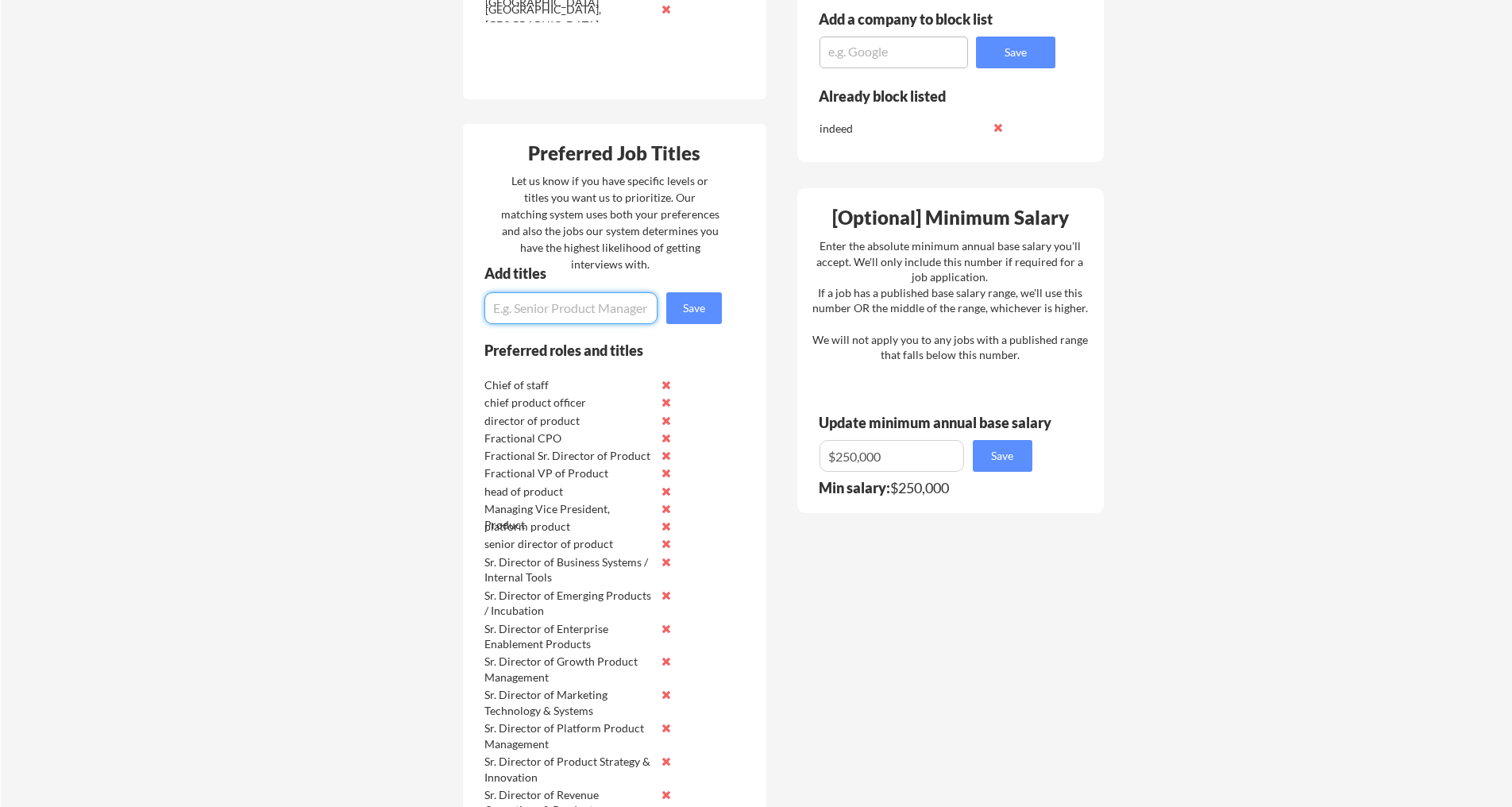
paste input "Product Strategy Consultant"
type input "Product Strategy Consultant"
click at [700, 298] on button "Save" at bounding box center [693, 308] width 55 height 32
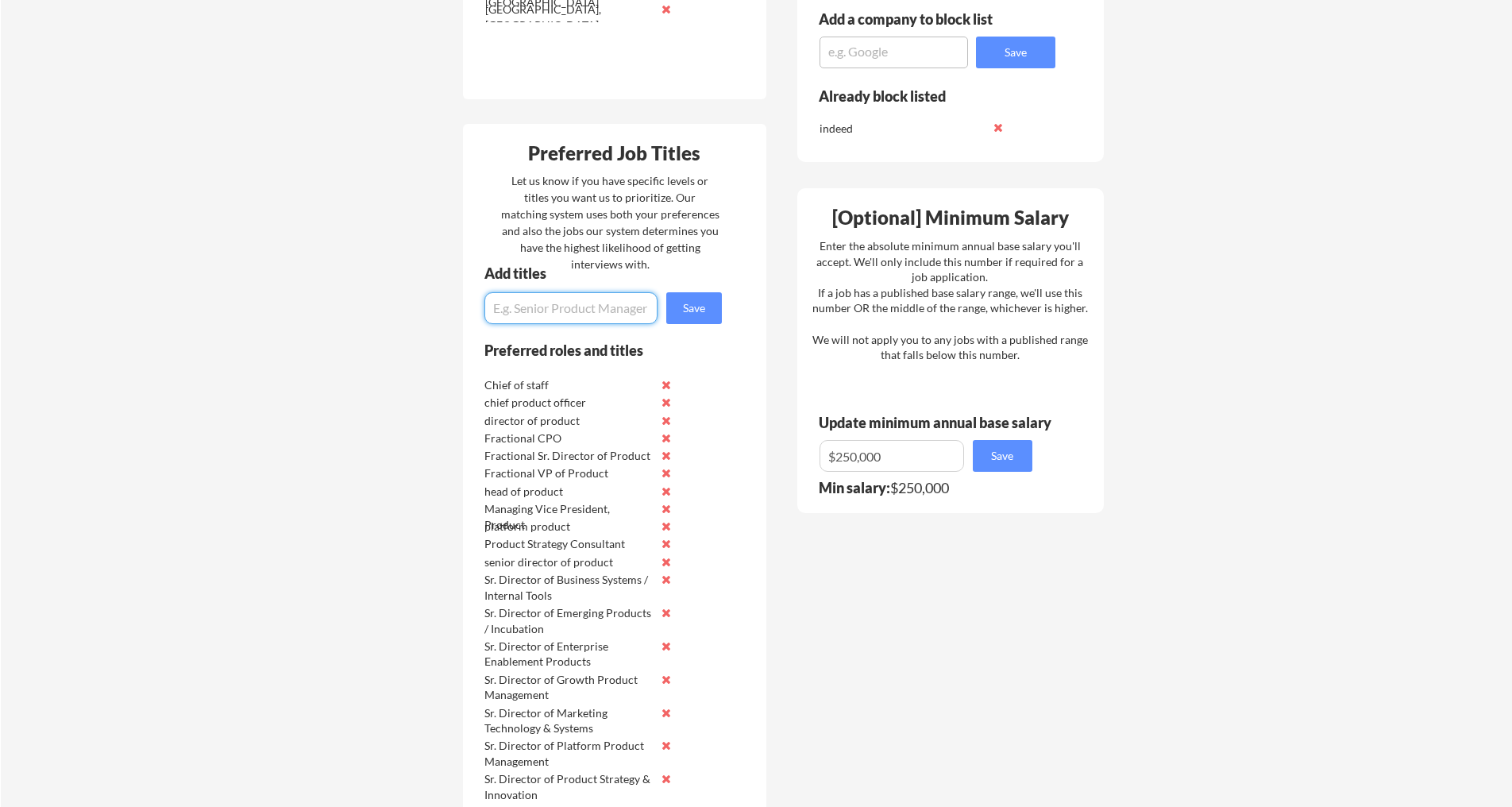
paste input "Interim Head of Product"
type input "Interim Head of Product"
click at [695, 308] on button "Save" at bounding box center [693, 308] width 55 height 32
paste input "Advisory Board Member (Product / Growth / Systems)"
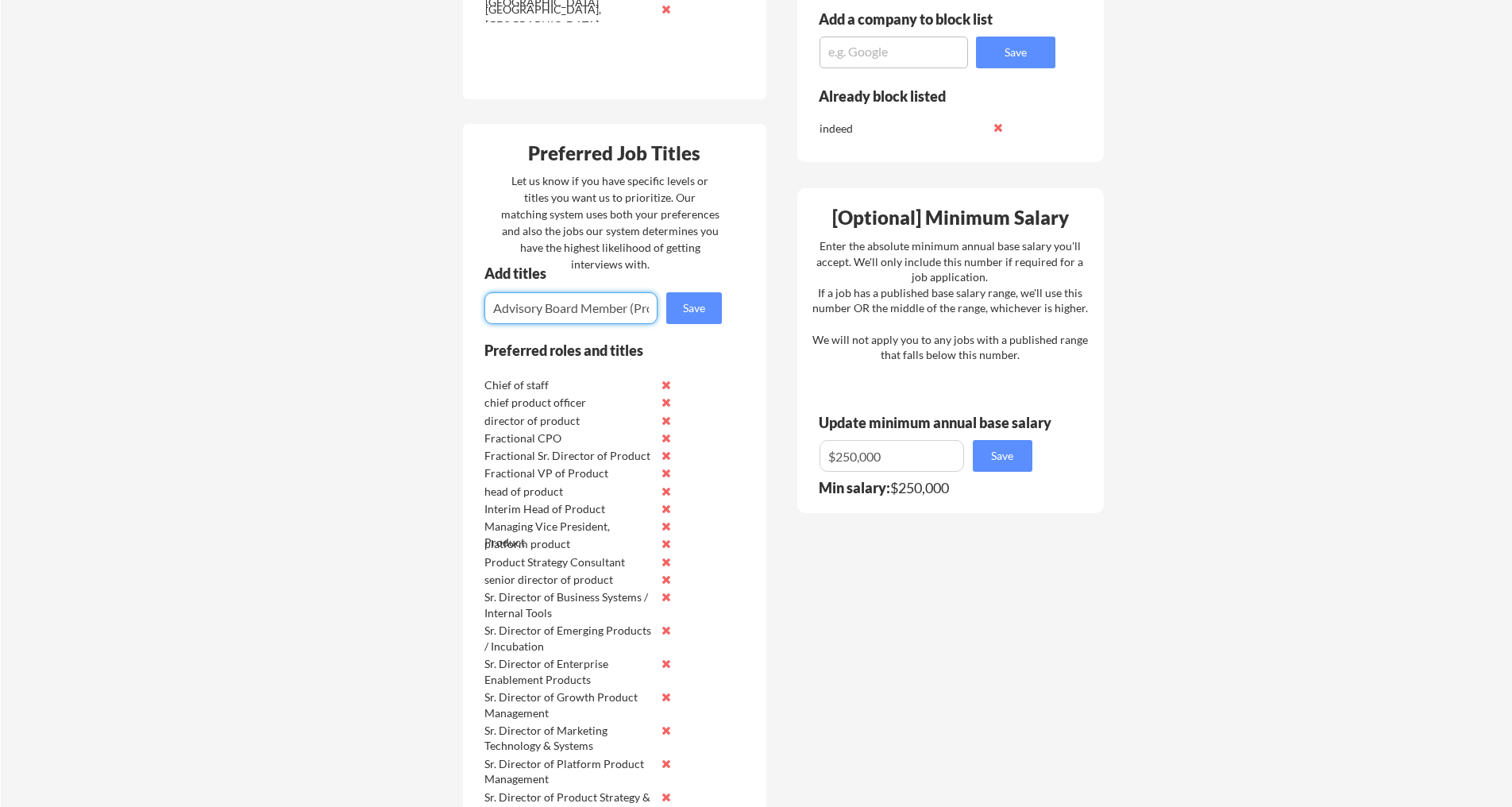
scroll to position [0, 144]
type input "Advisory Board Member (Product / Growth / Systems)"
click at [696, 308] on button "Save" at bounding box center [693, 308] width 55 height 32
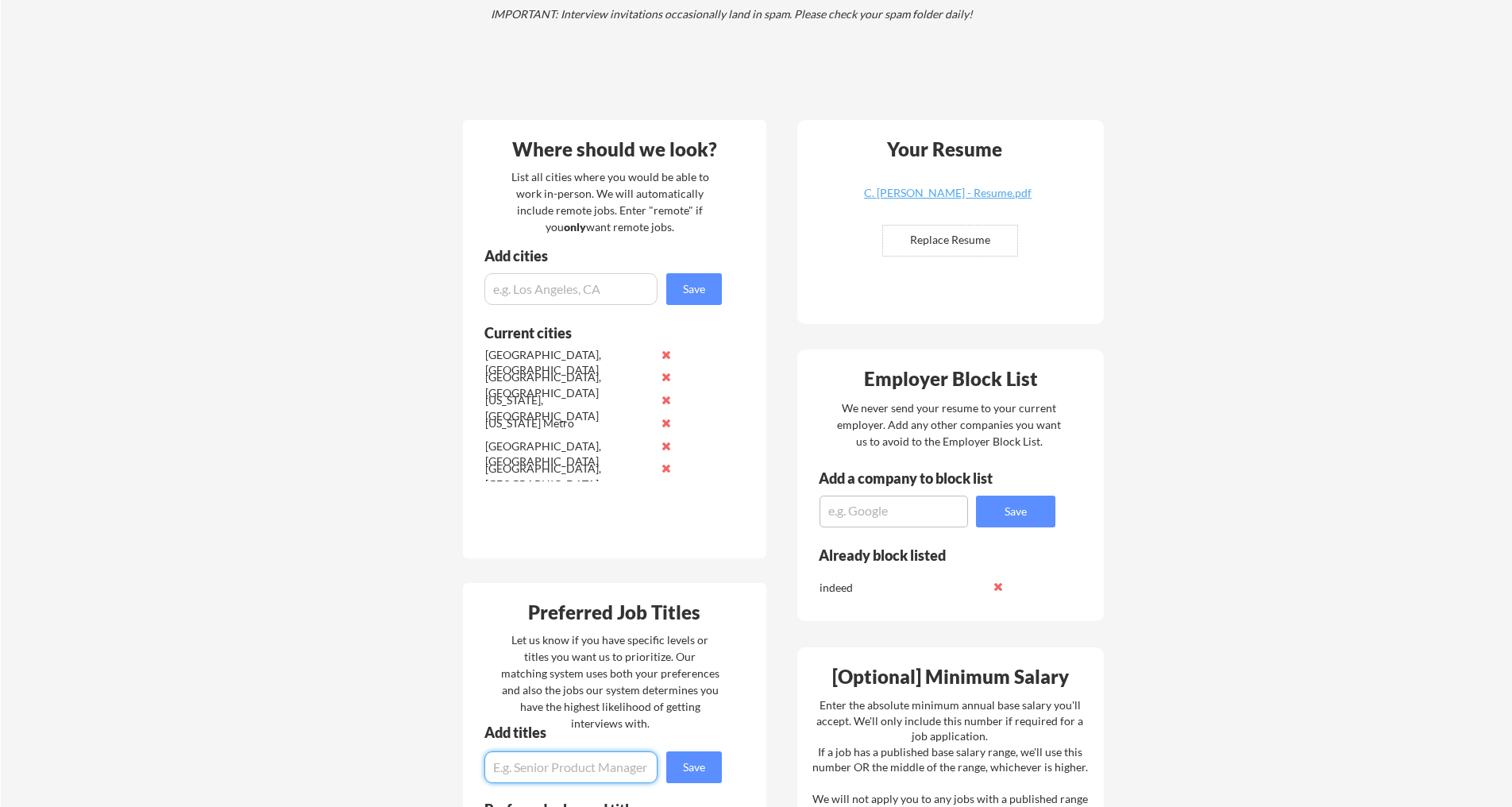
scroll to position [0, 0]
